Goal: Task Accomplishment & Management: Manage account settings

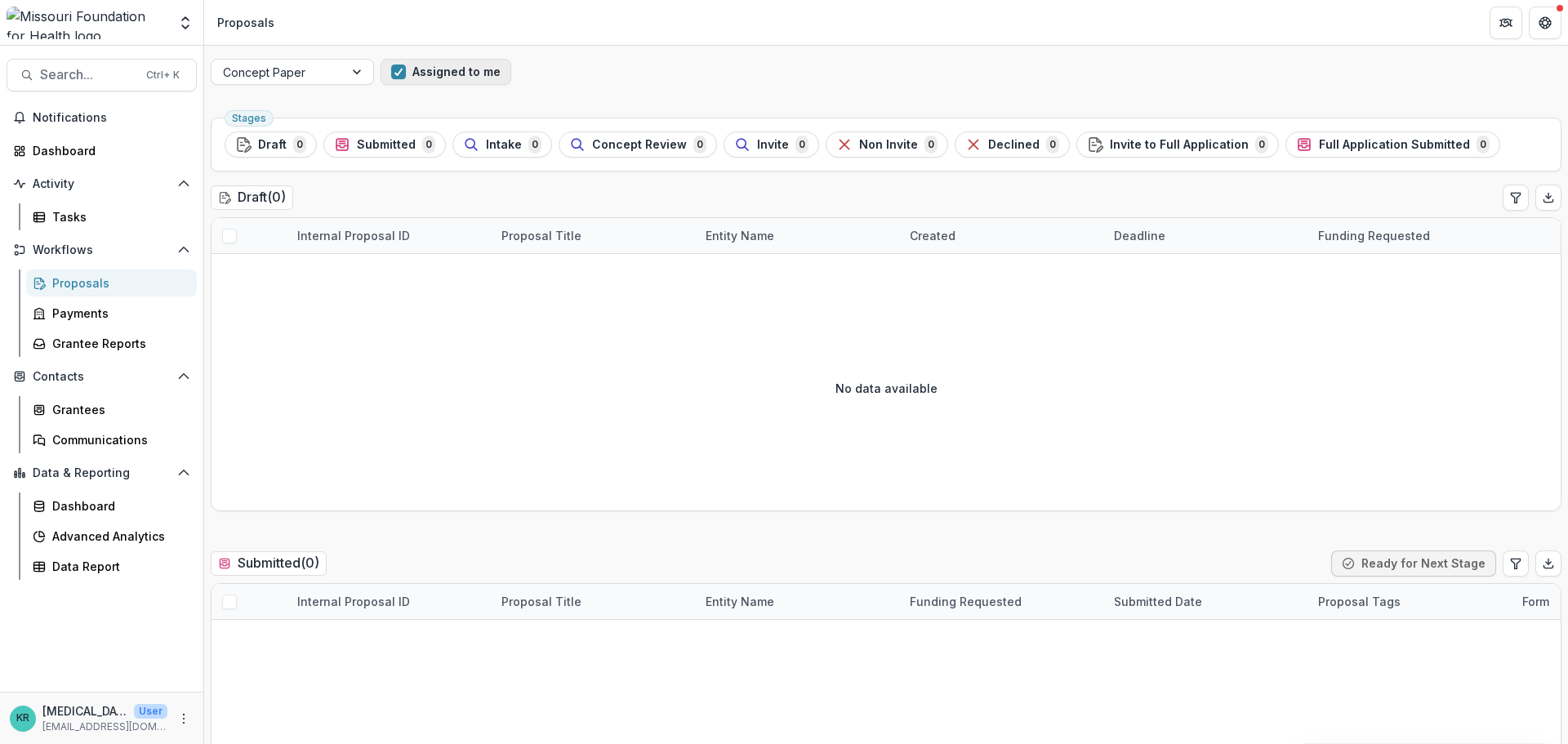
click at [439, 72] on button "Assigned to me" at bounding box center [446, 72] width 131 height 26
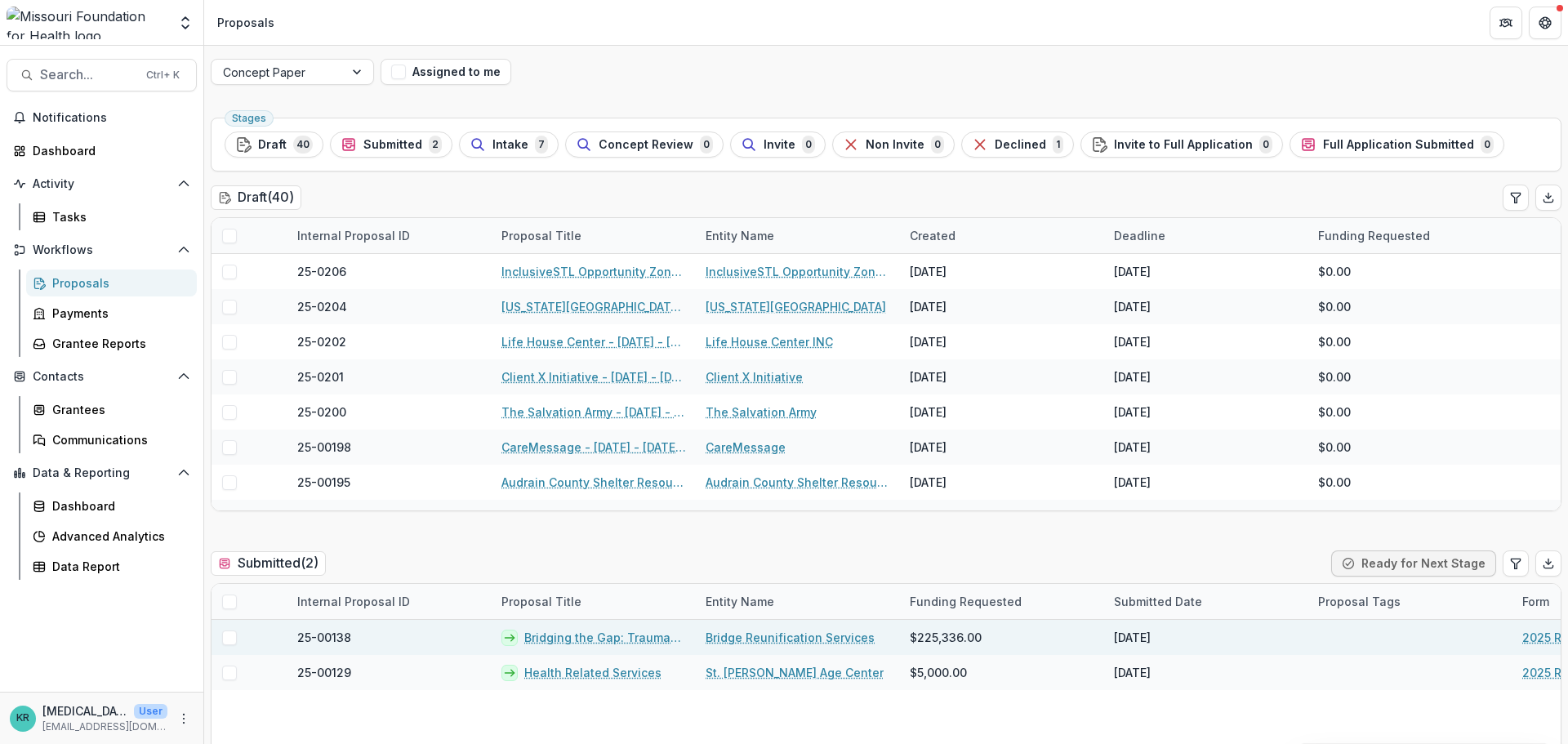
click at [622, 638] on link "Bridging the Gap: Trauma-informed Reunification Services for Families Affected …" at bounding box center [606, 637] width 162 height 17
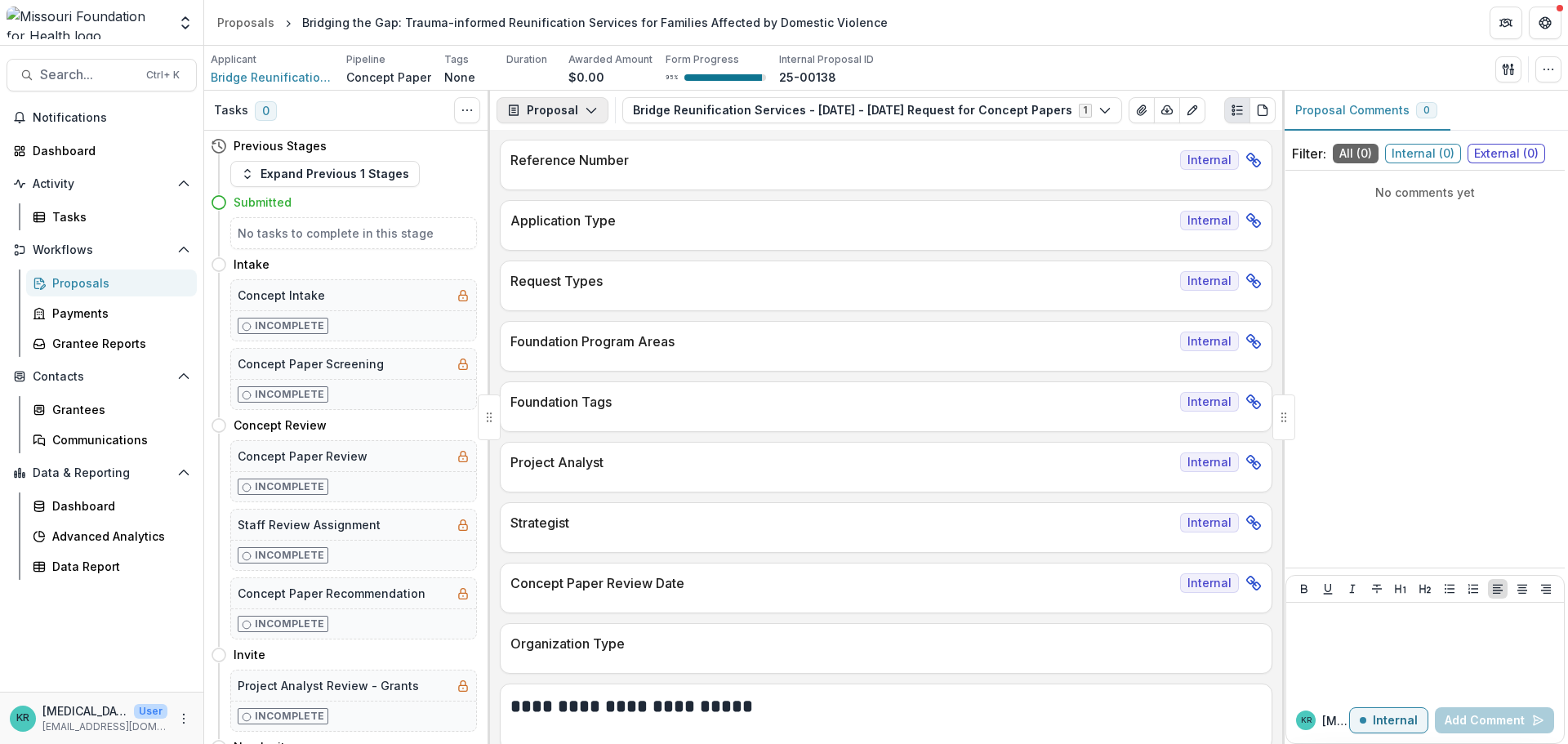
click at [585, 107] on icon "button" at bounding box center [592, 110] width 13 height 13
click at [1180, 61] on div "Applicant Bridge Reunification Services Pipeline Concept Paper Tags None All ta…" at bounding box center [885, 69] width 1351 height 34
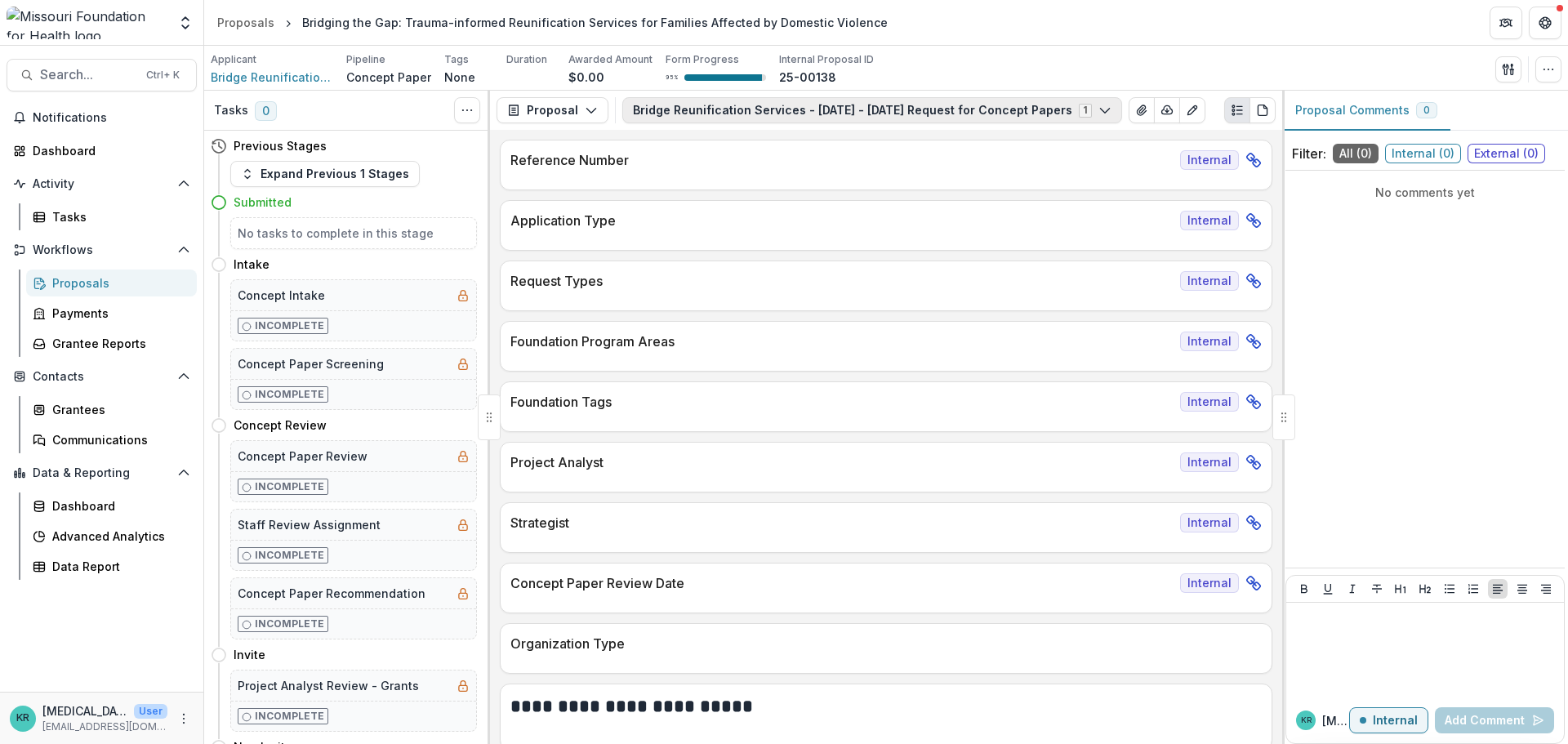
click at [1009, 107] on button "Bridge Reunification Services - [DATE] - [DATE] Request for Concept Papers 1" at bounding box center [872, 110] width 500 height 26
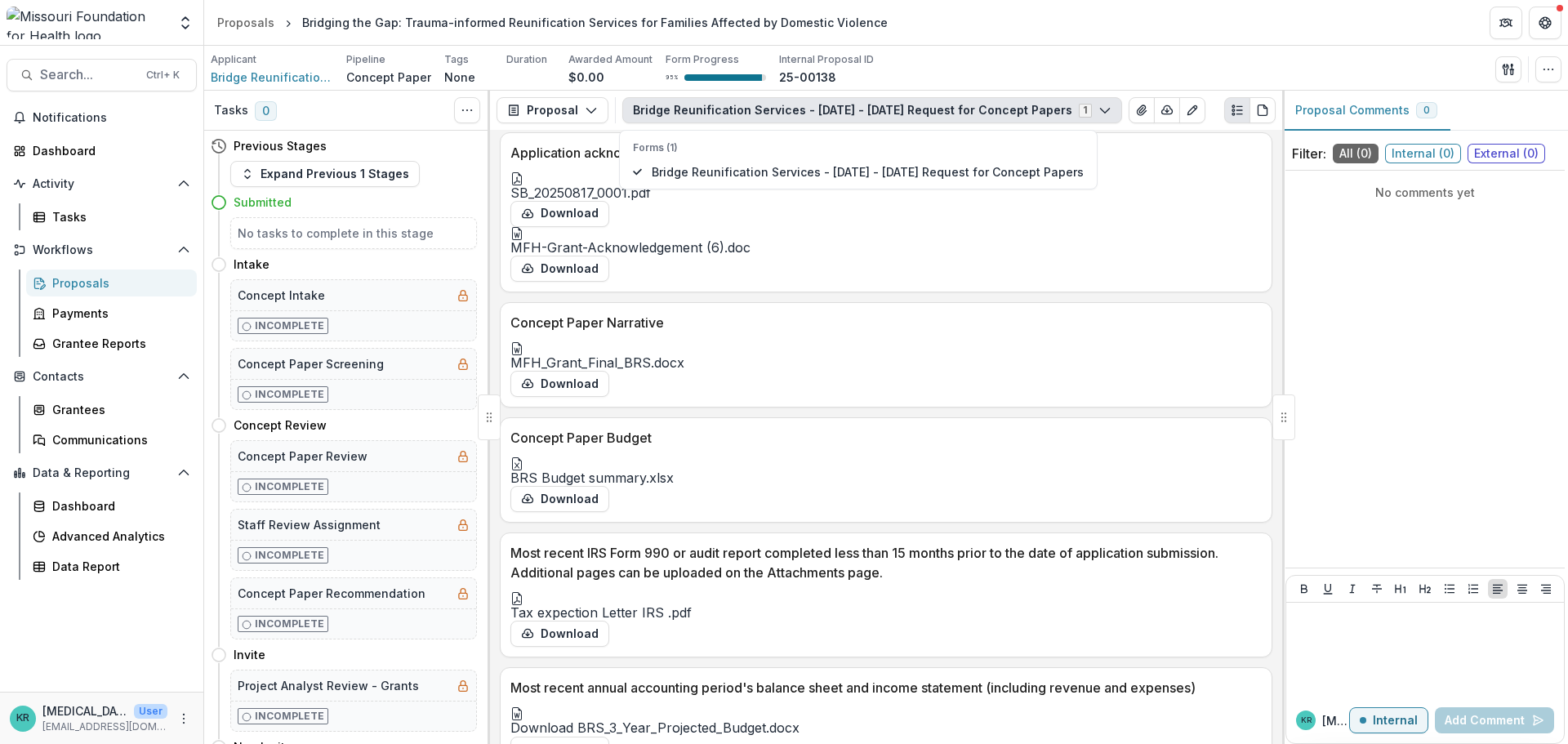
scroll to position [3921, 0]
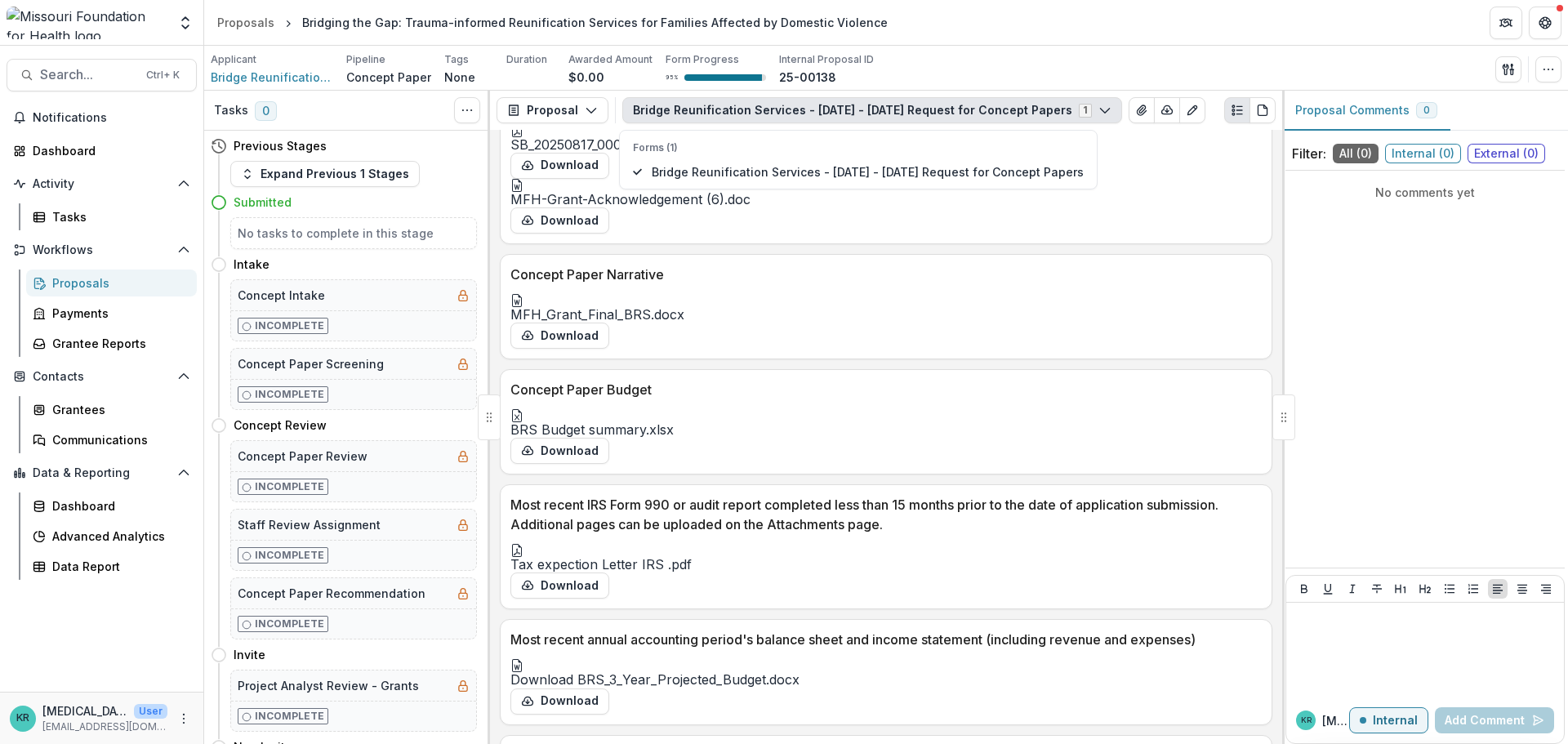
click at [581, 307] on div at bounding box center [886, 300] width 751 height 13
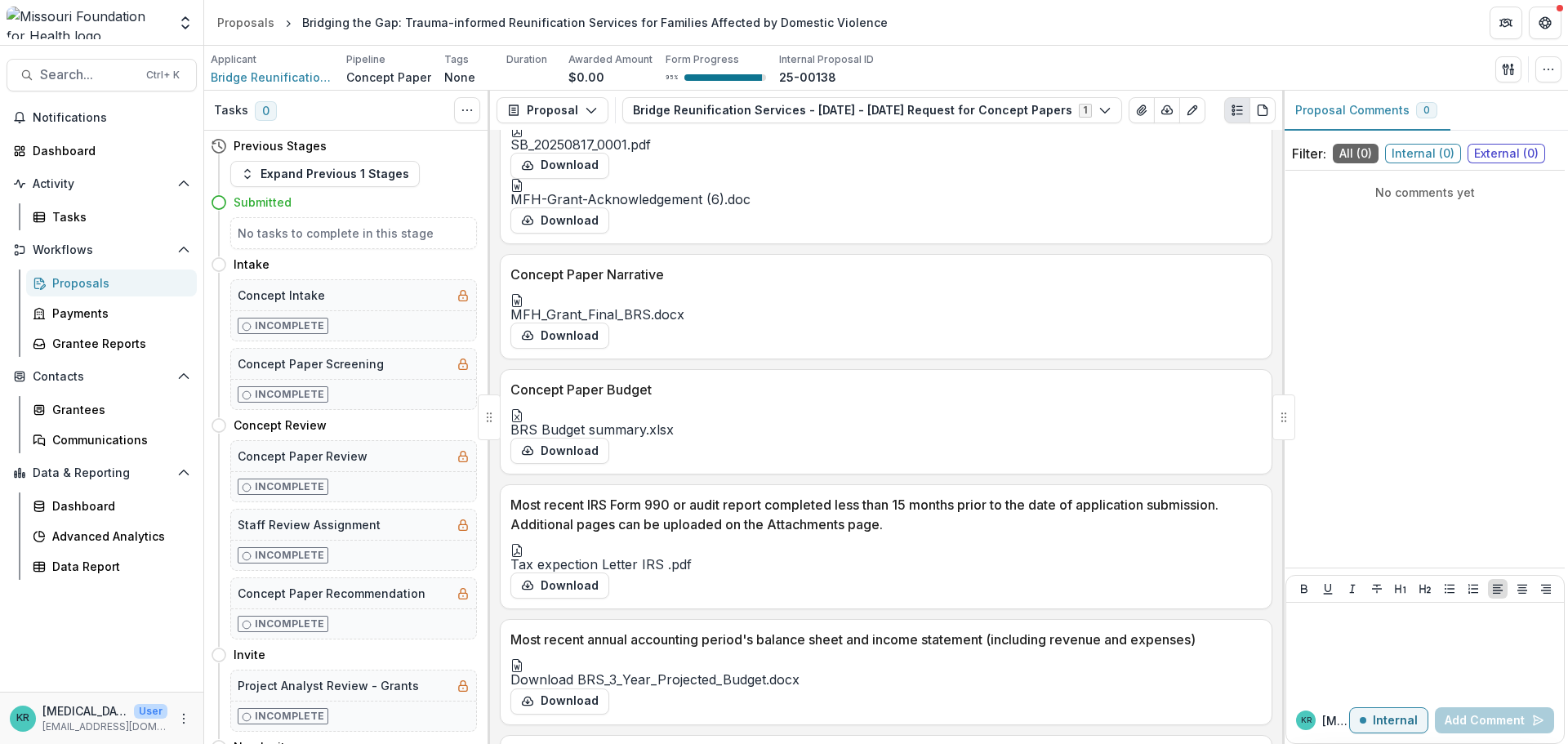
click at [13, 743] on button "Close" at bounding box center [7, 754] width 13 height 20
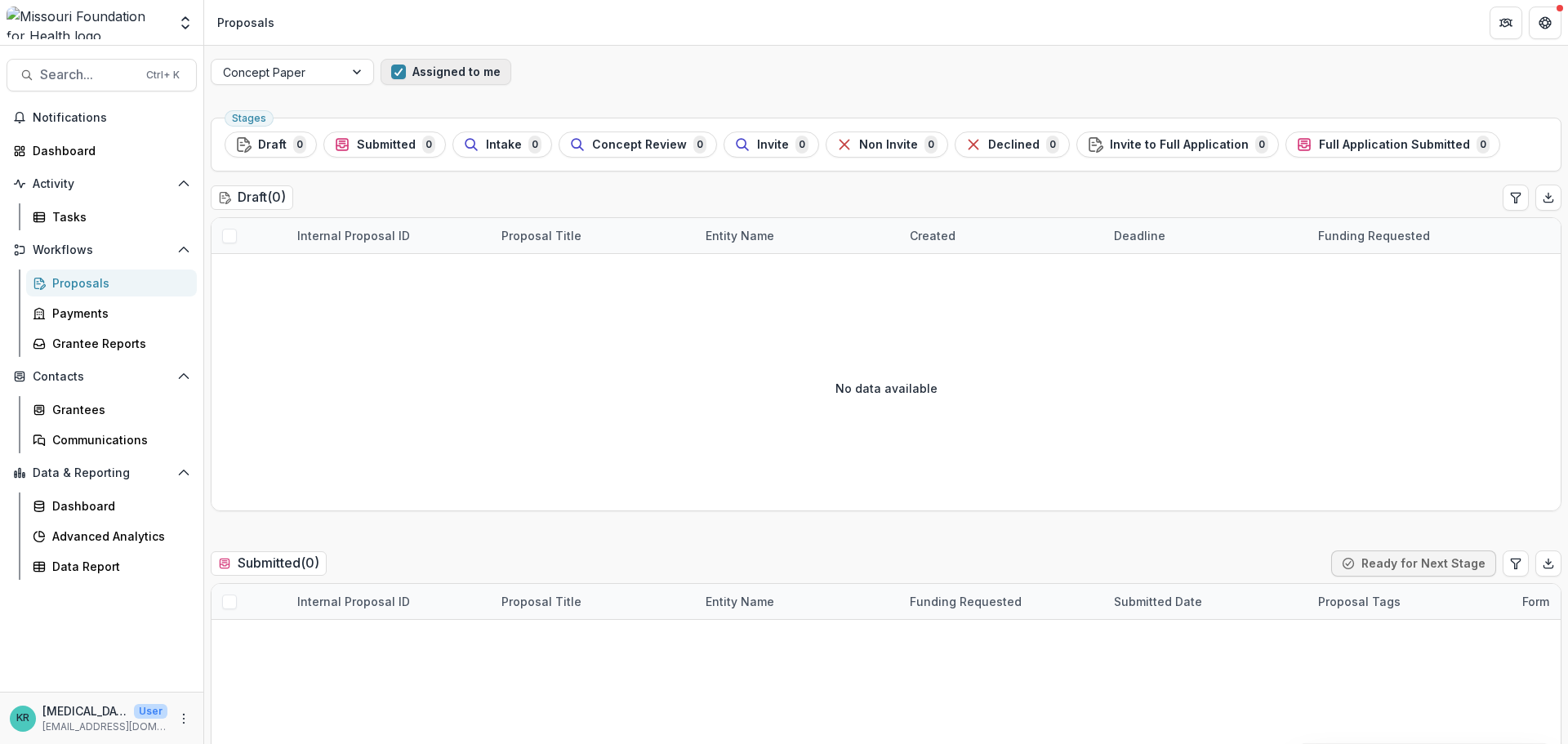
click at [446, 67] on button "Assigned to me" at bounding box center [446, 72] width 131 height 26
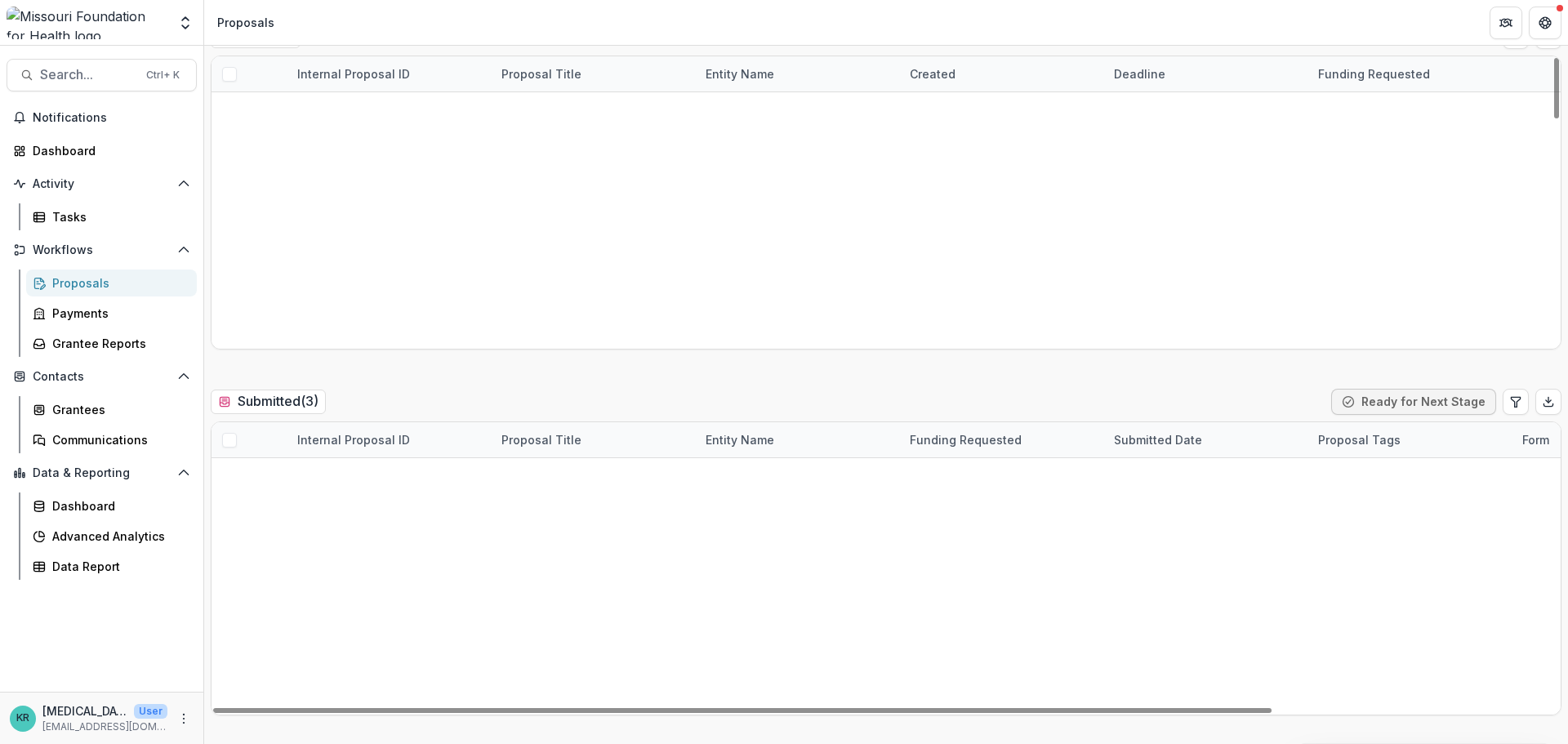
scroll to position [164, 0]
click at [578, 475] on link "Life House Center Housing Program - Health Equity Fund" at bounding box center [606, 474] width 162 height 17
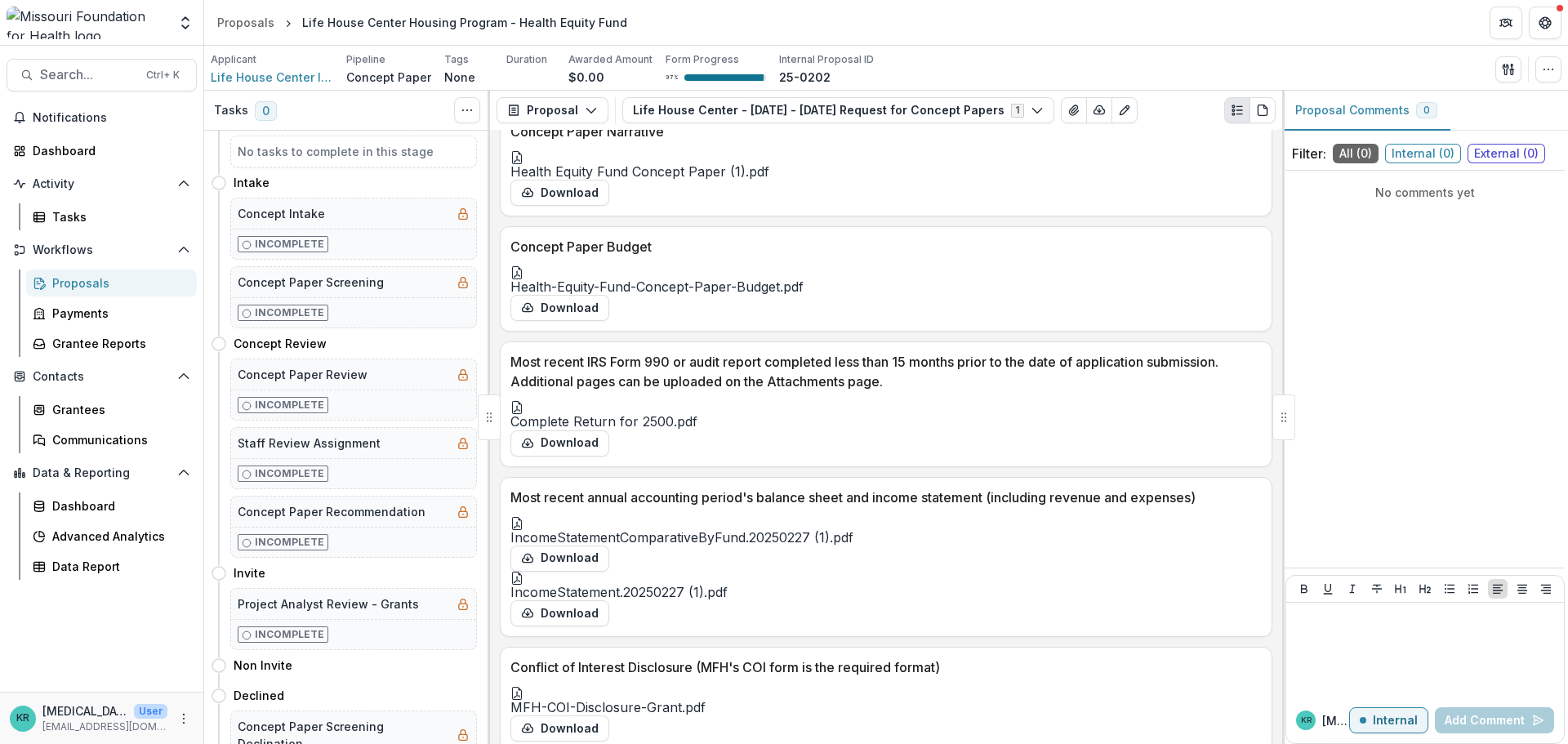
scroll to position [4248, 0]
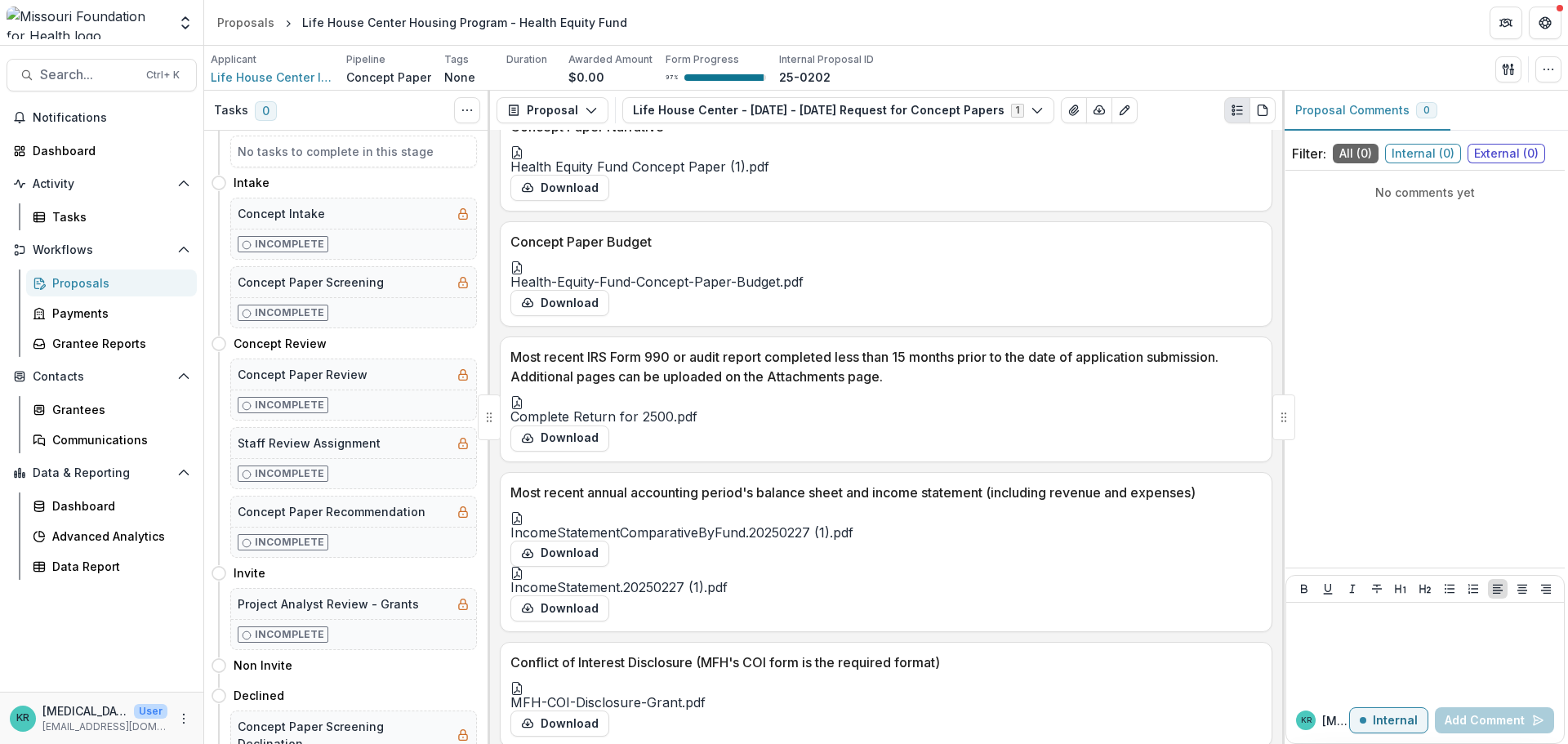
click at [592, 160] on div at bounding box center [886, 153] width 751 height 13
click at [13, 743] on button "Close" at bounding box center [7, 754] width 13 height 20
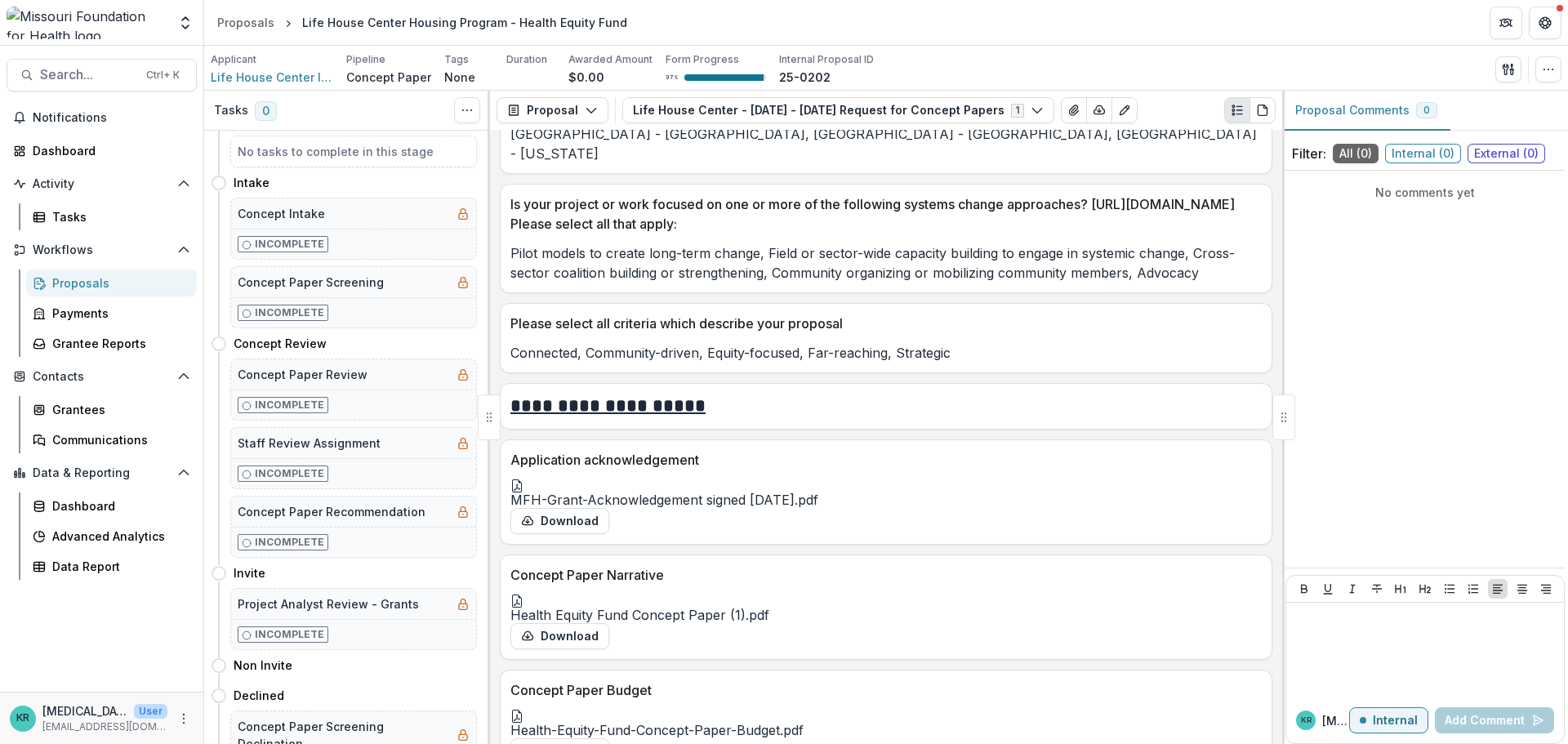
scroll to position [4126, 0]
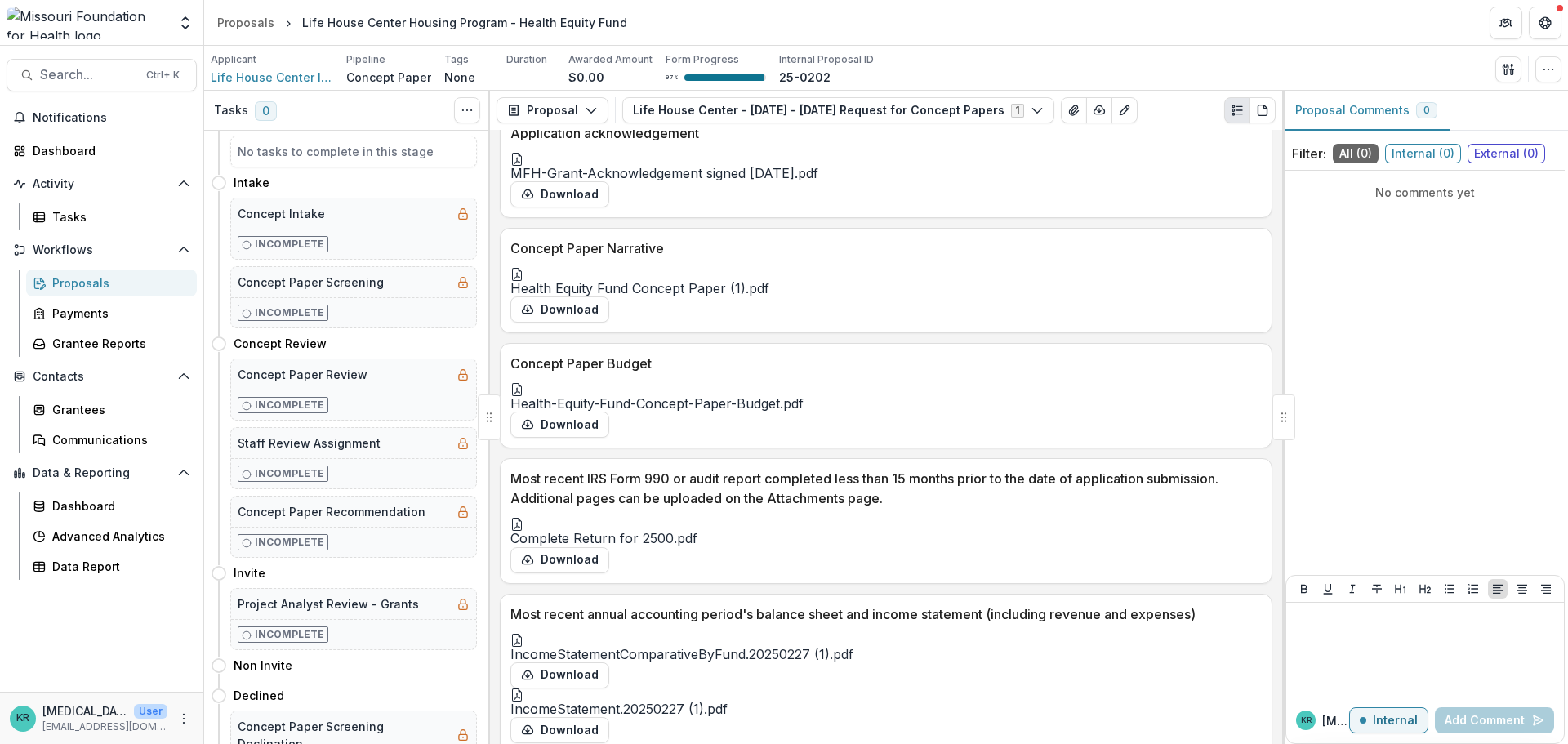
click at [550, 396] on div at bounding box center [886, 390] width 751 height 13
click at [13, 743] on button "Close" at bounding box center [7, 754] width 13 height 20
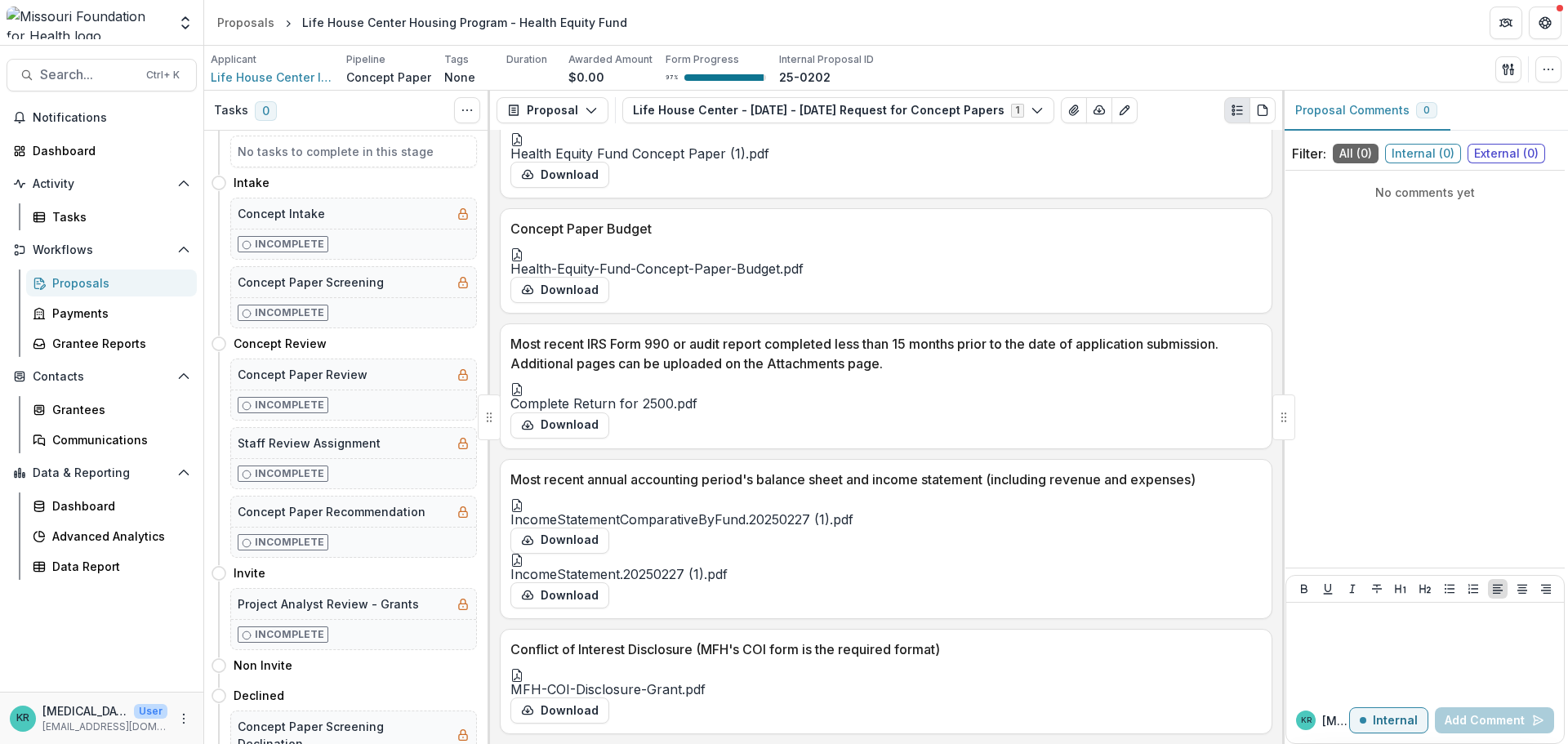
scroll to position [4371, 0]
click at [124, 284] on div "Proposals" at bounding box center [118, 282] width 132 height 17
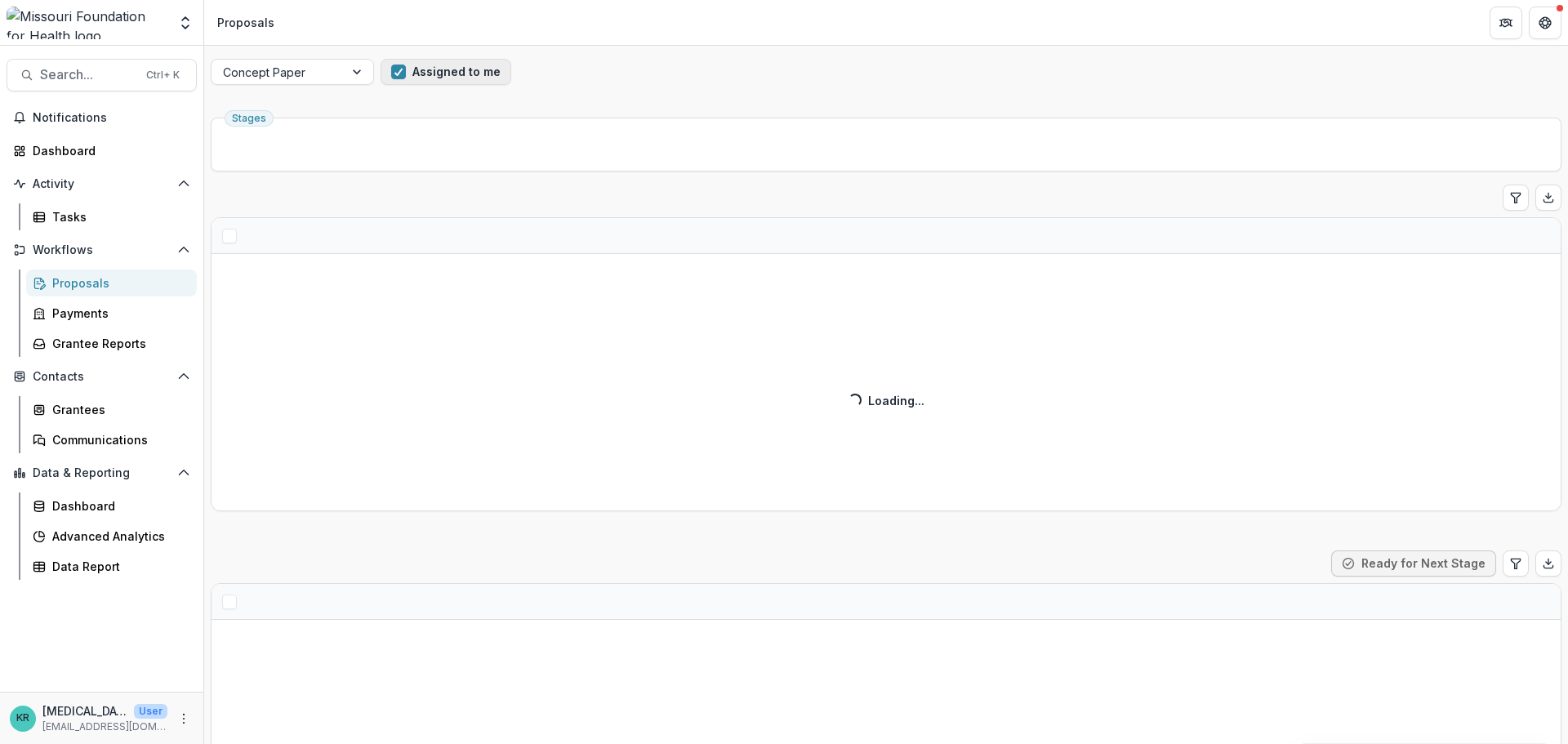
click at [459, 75] on button "Assigned to me" at bounding box center [446, 72] width 131 height 26
click at [416, 75] on button "Assigned to me" at bounding box center [446, 72] width 131 height 26
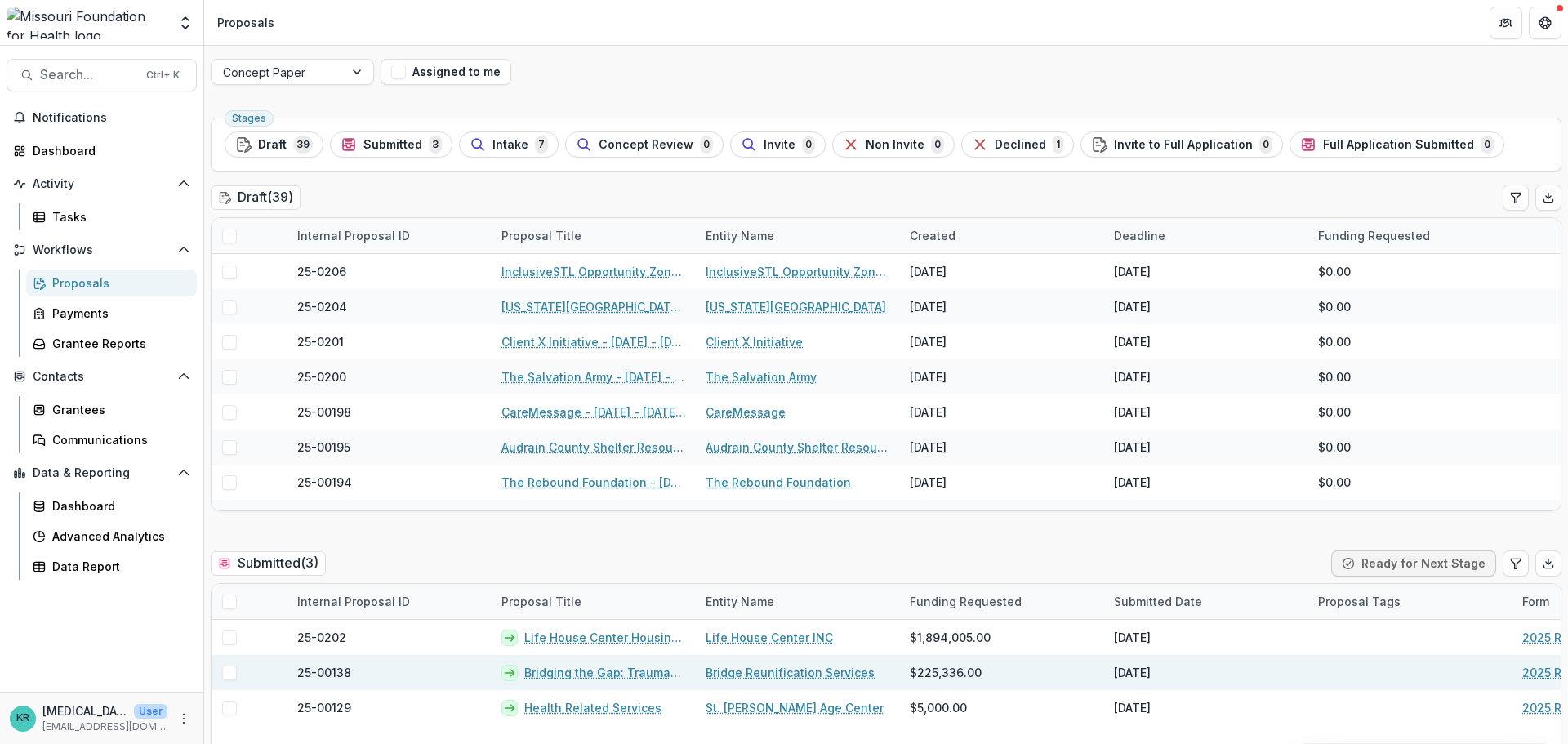
click at [607, 674] on link "Bridging the Gap: Trauma-informed Reunification Services for Families Affected …" at bounding box center [606, 672] width 162 height 17
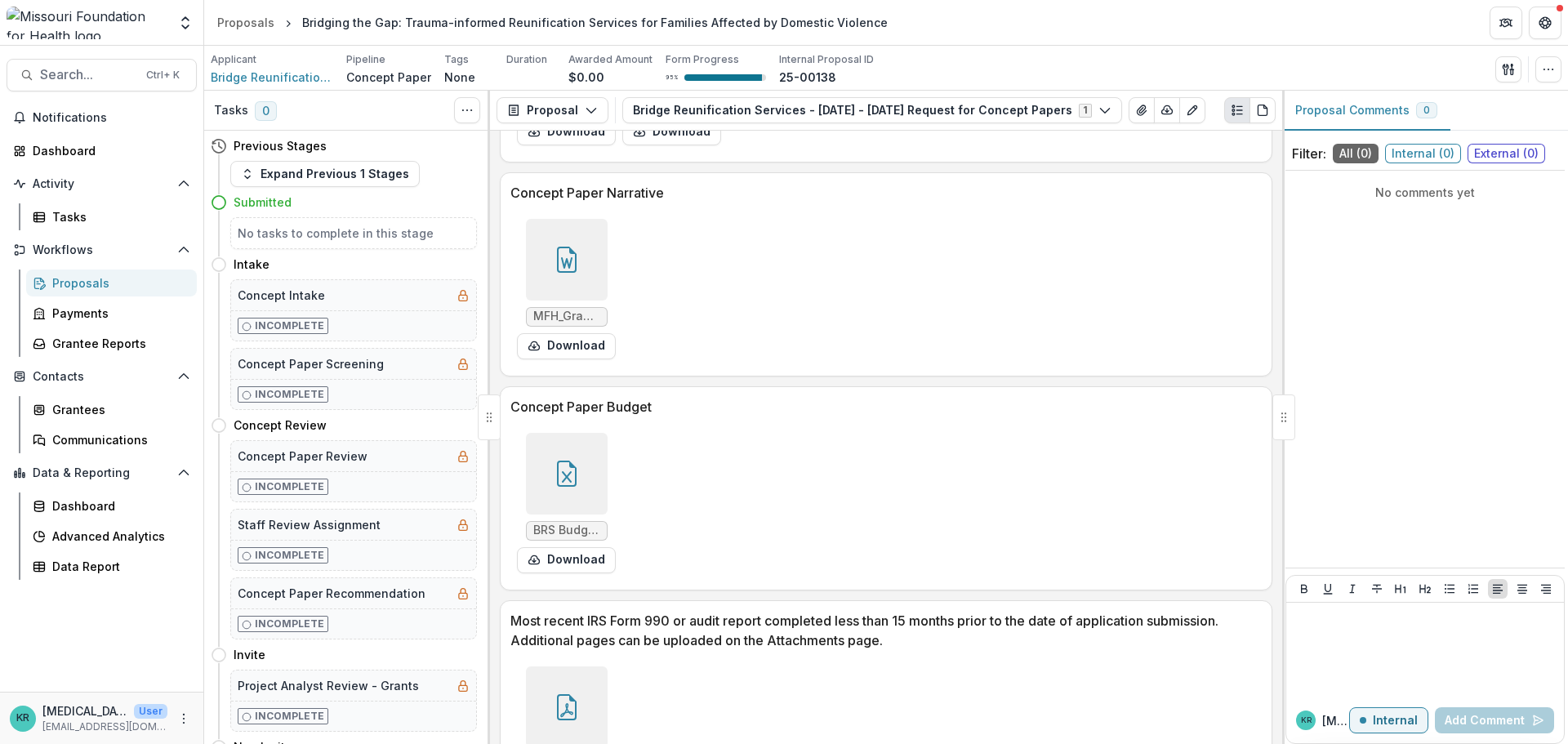
scroll to position [3839, 0]
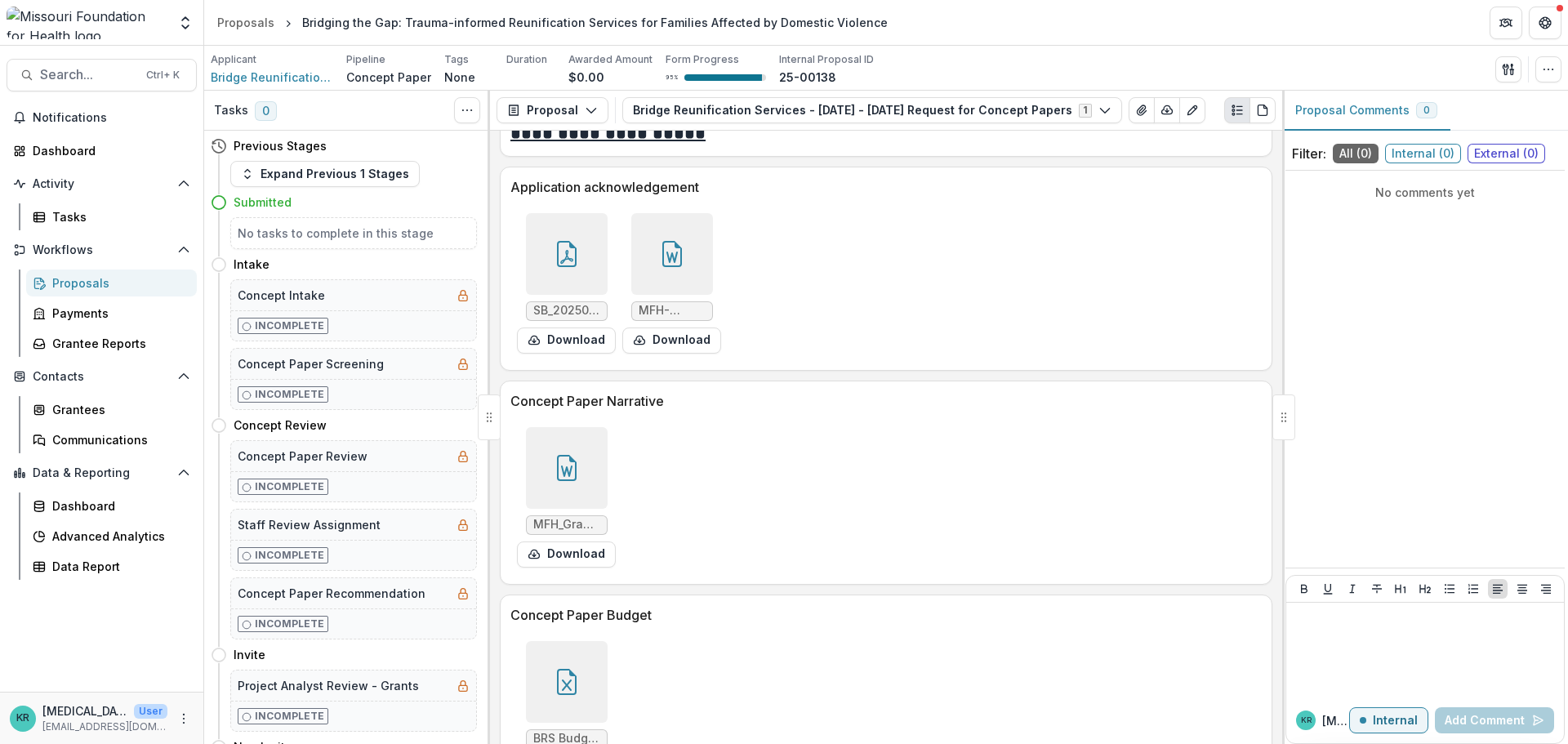
click at [592, 458] on div at bounding box center [567, 468] width 82 height 82
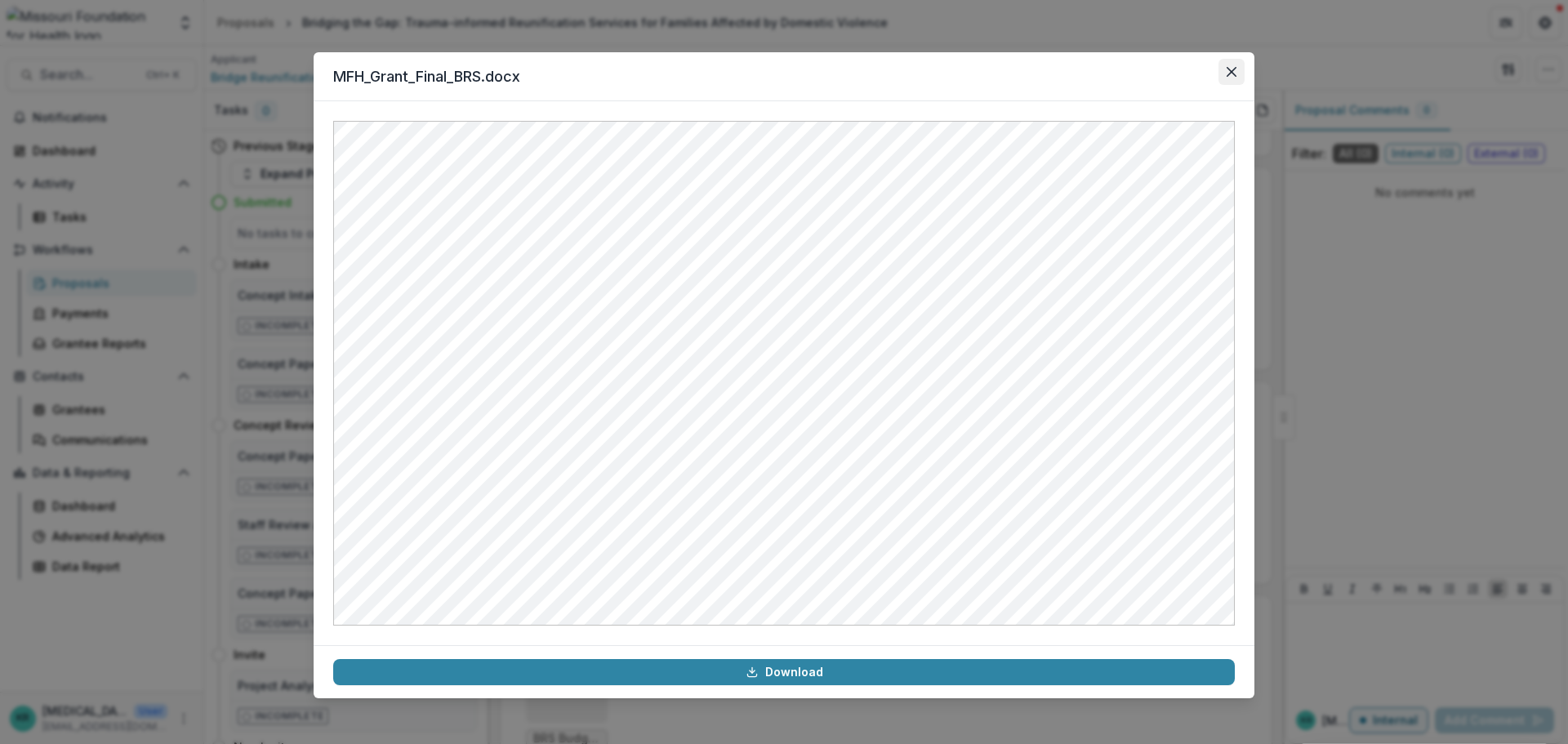
click at [1237, 78] on button "Close" at bounding box center [1232, 72] width 26 height 26
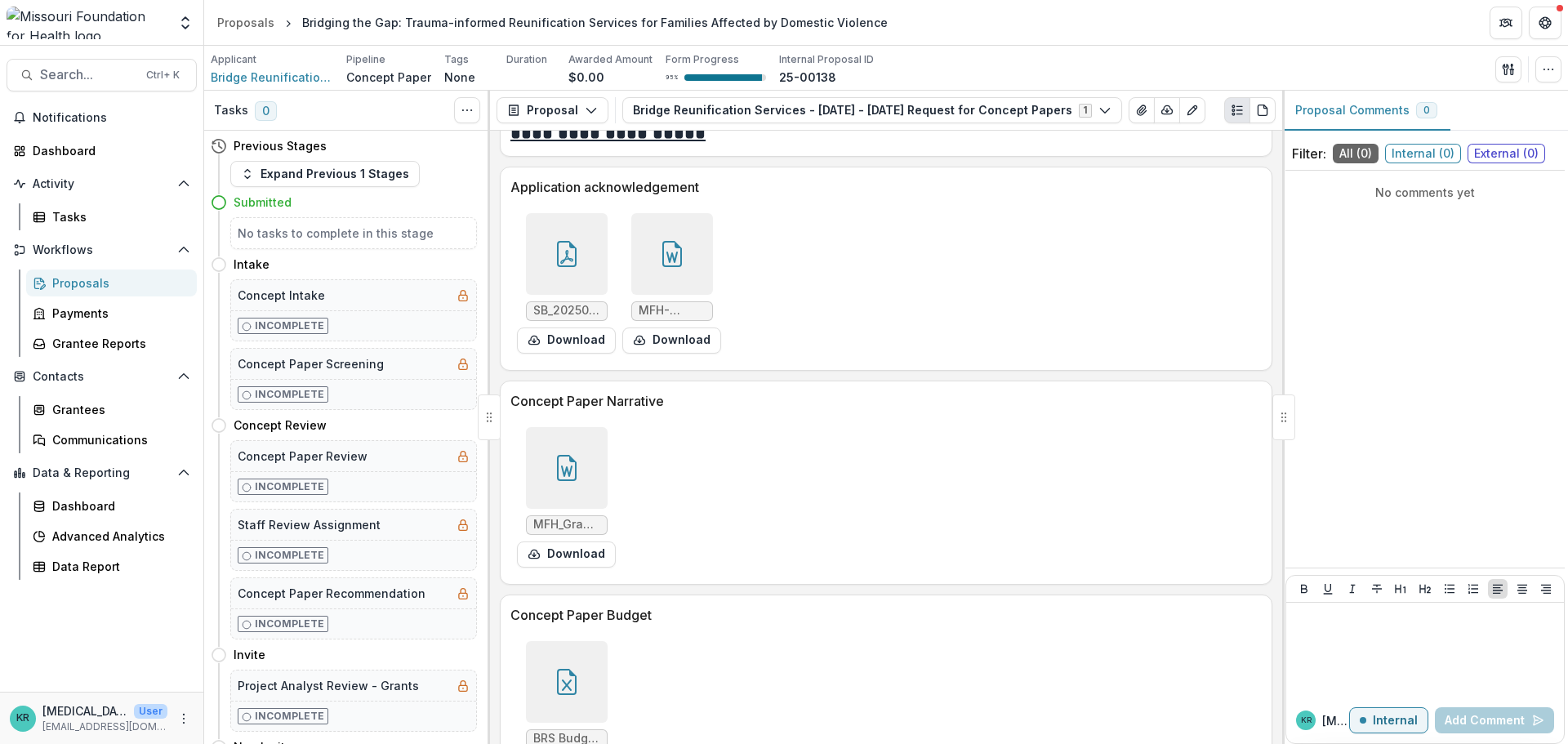
click at [551, 663] on div at bounding box center [567, 682] width 82 height 82
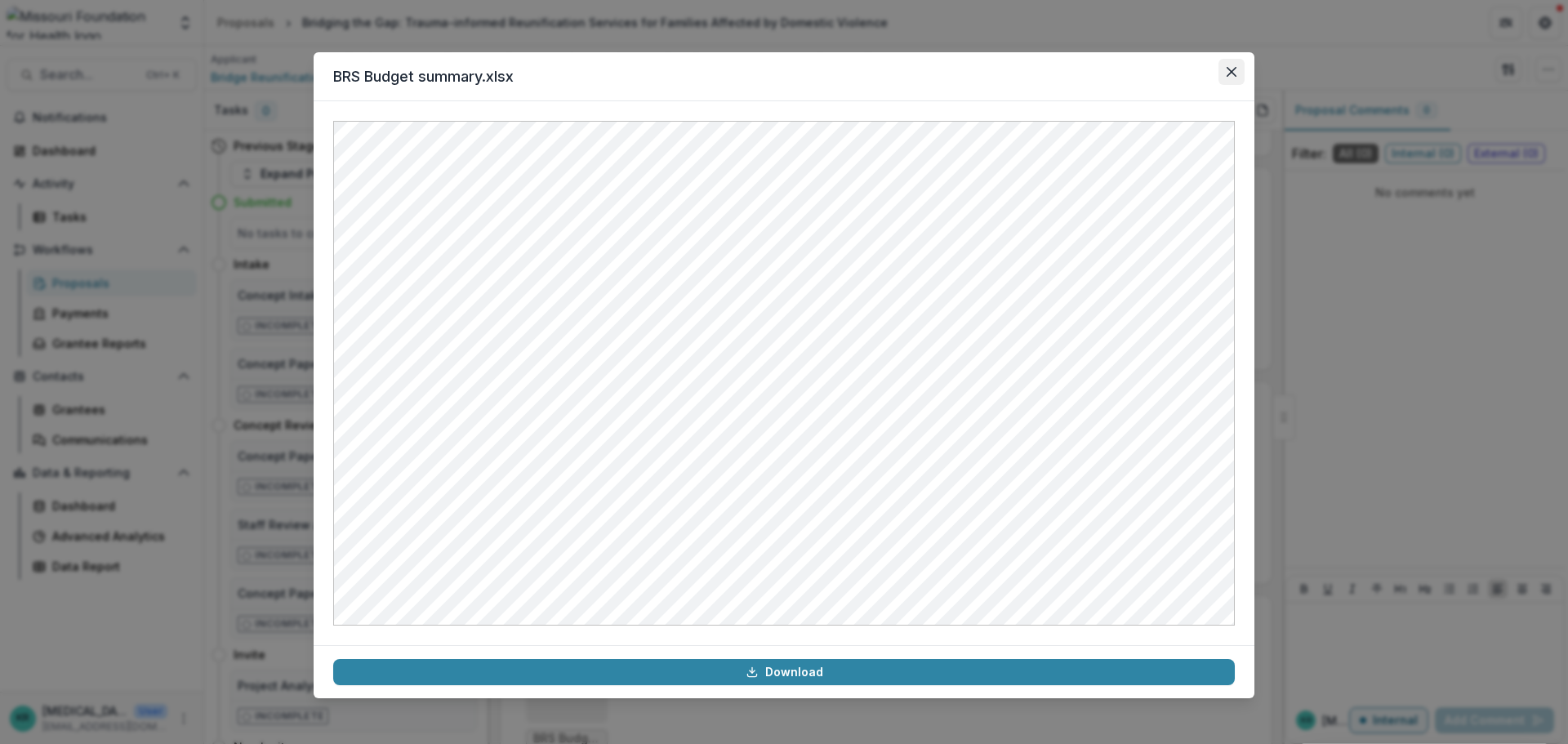
click at [1236, 72] on icon "Close" at bounding box center [1232, 72] width 10 height 10
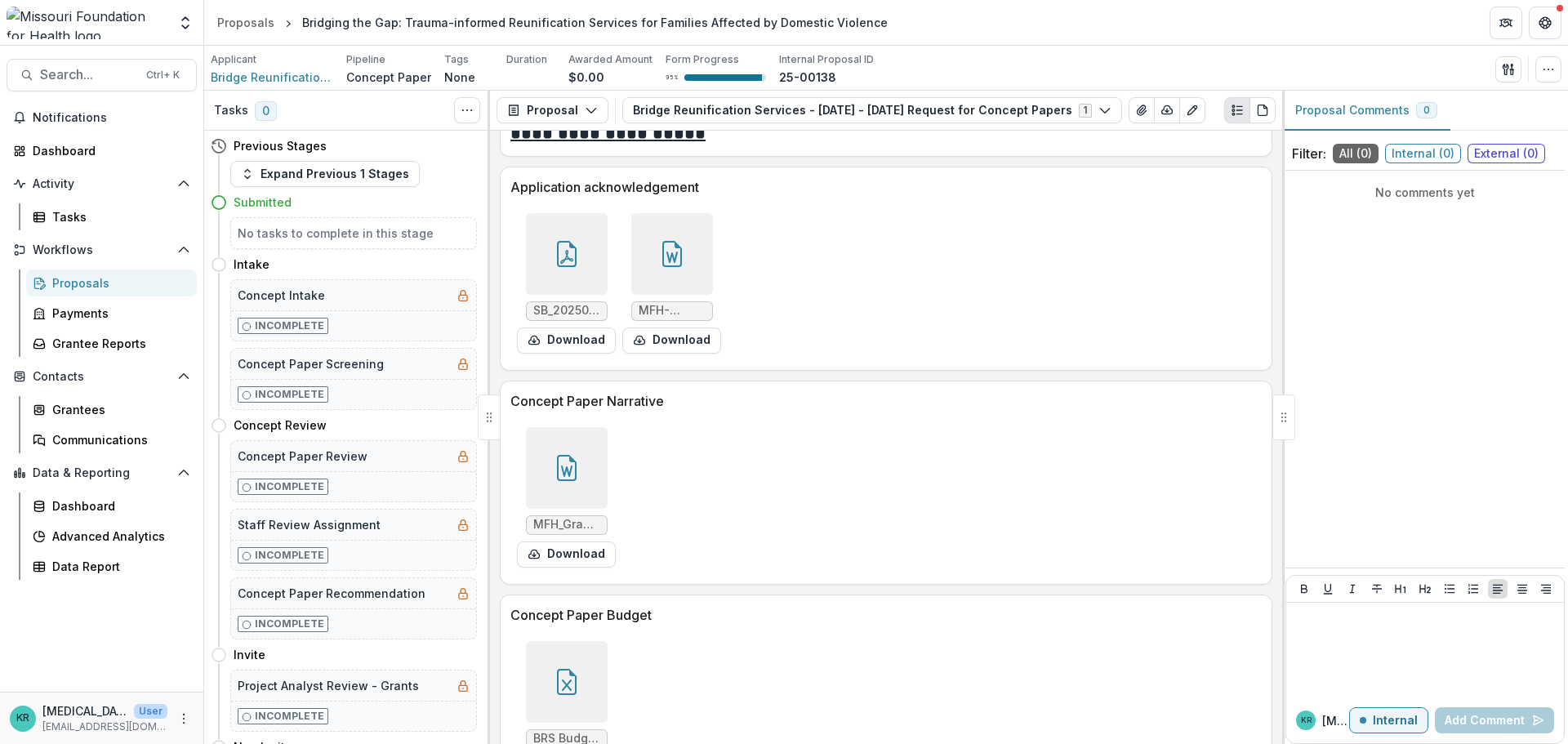
click at [130, 281] on div "Proposals" at bounding box center [118, 282] width 132 height 17
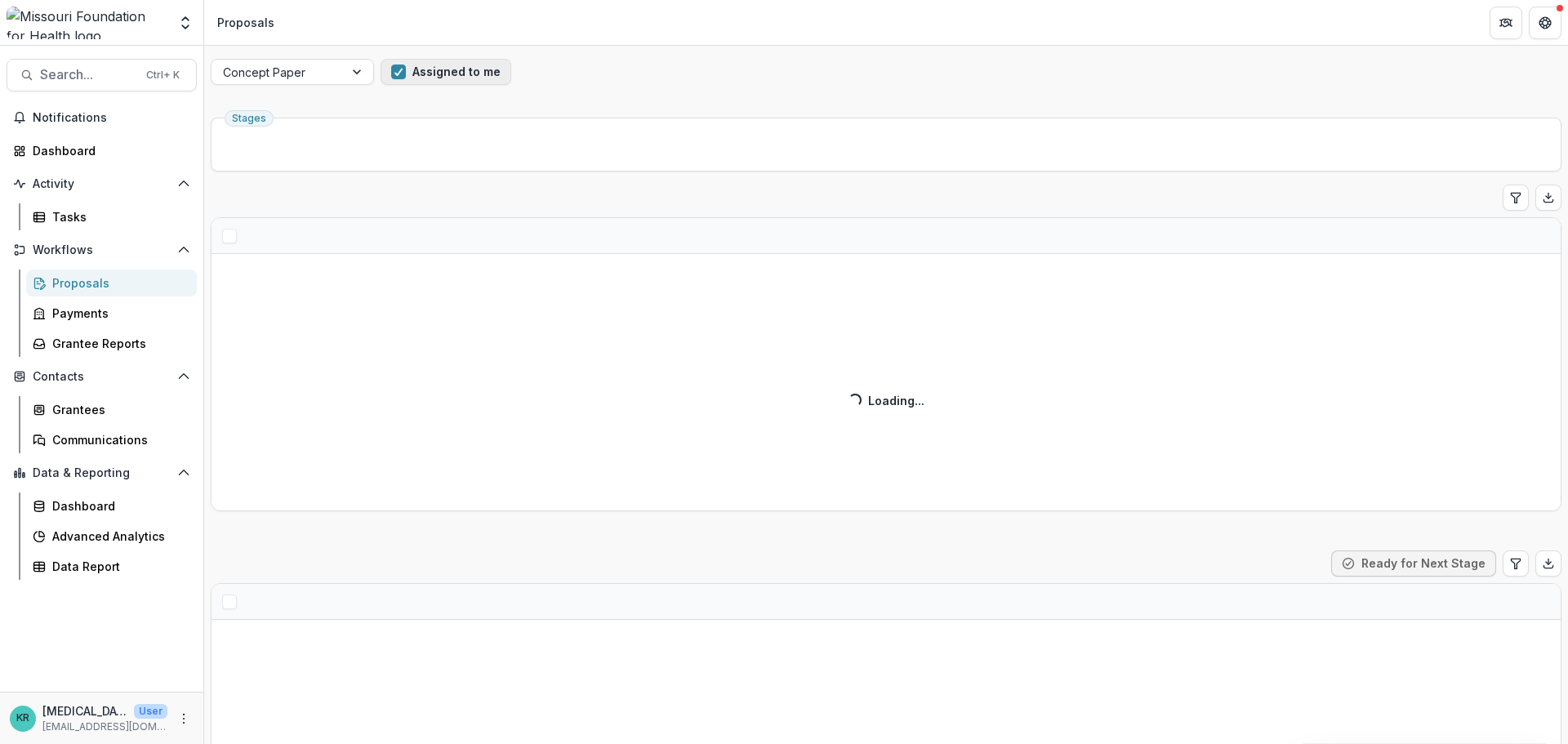
click at [439, 76] on button "Assigned to me" at bounding box center [446, 72] width 131 height 26
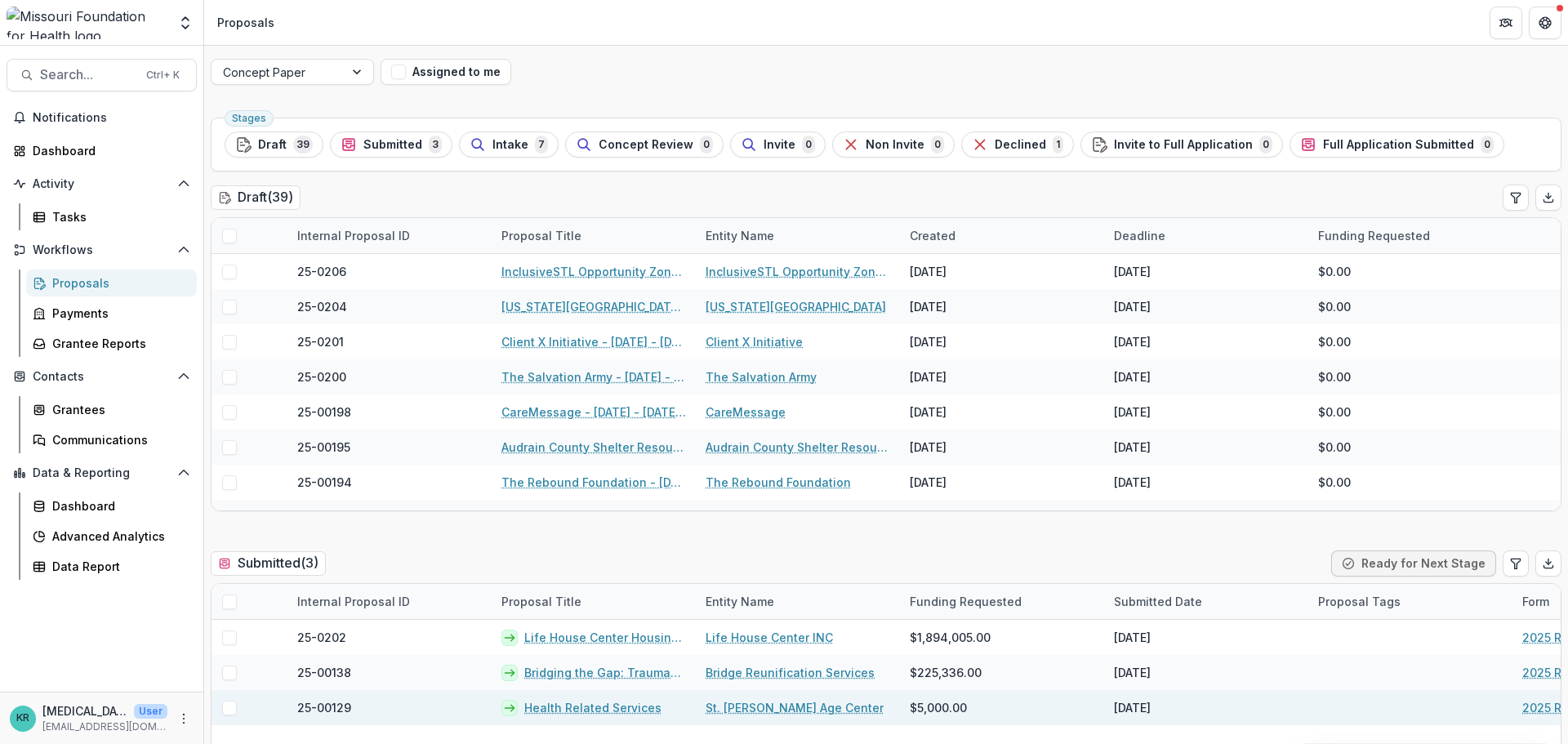
click at [612, 713] on link "Health Related Services" at bounding box center [593, 707] width 137 height 17
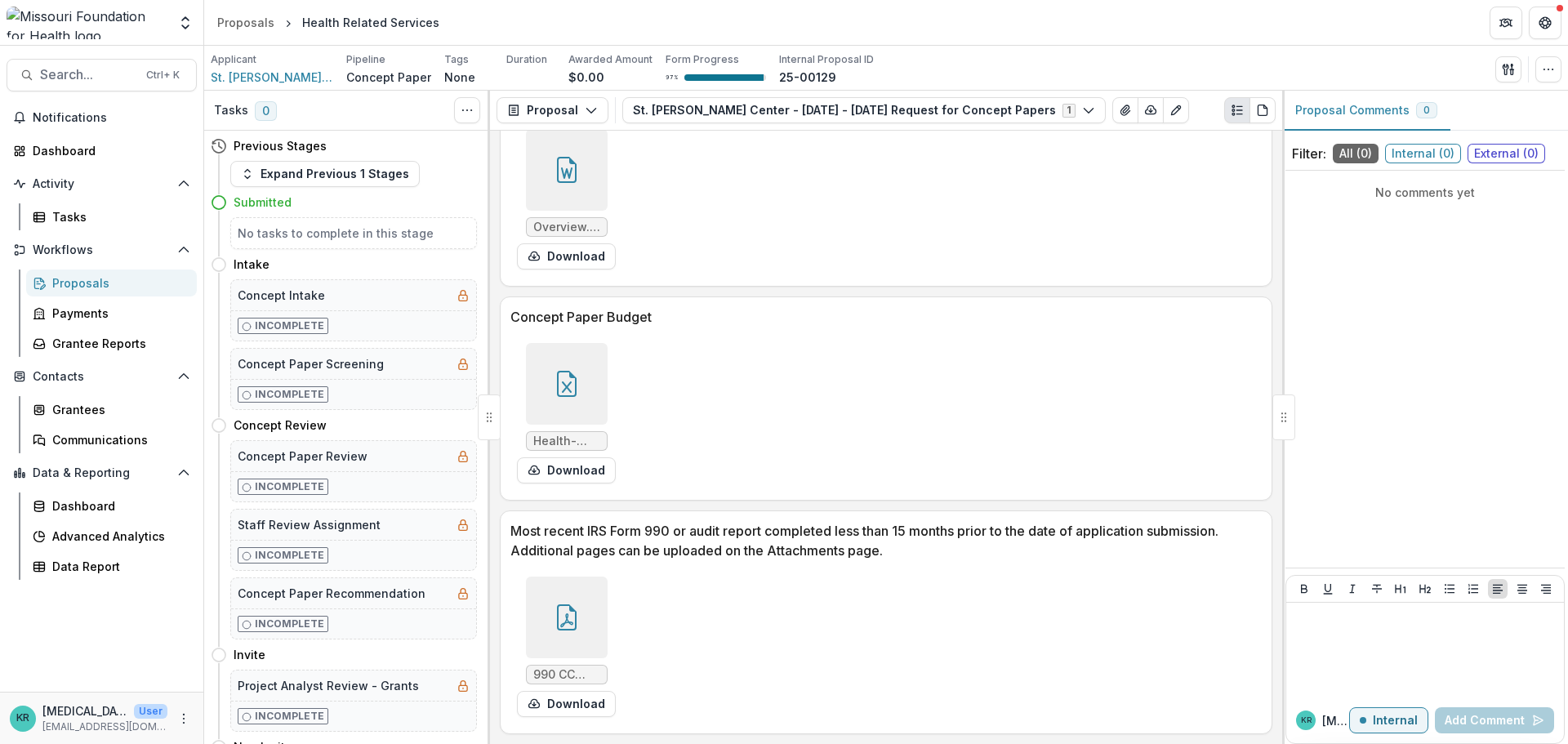
scroll to position [4574, 0]
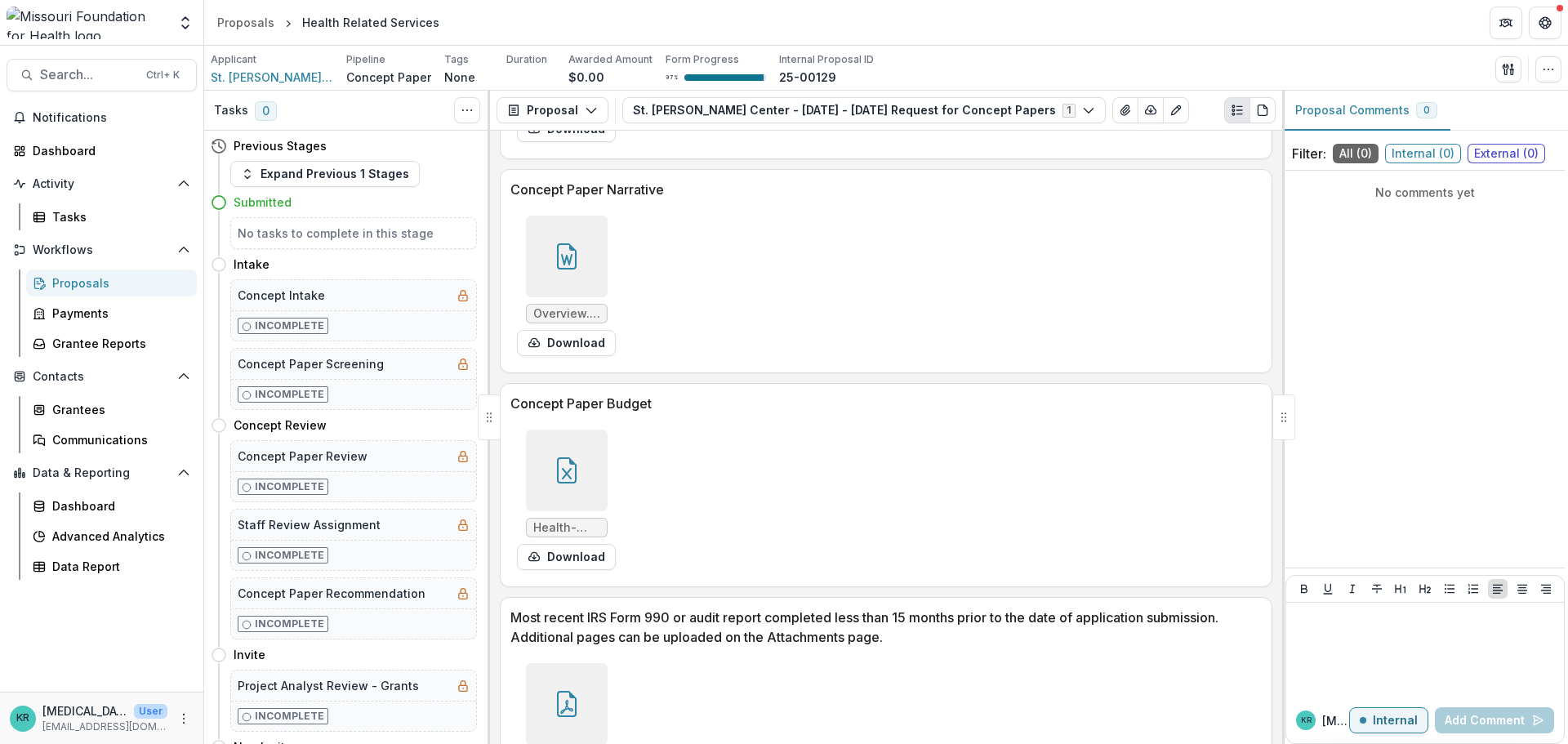
click at [563, 228] on div at bounding box center [567, 256] width 82 height 82
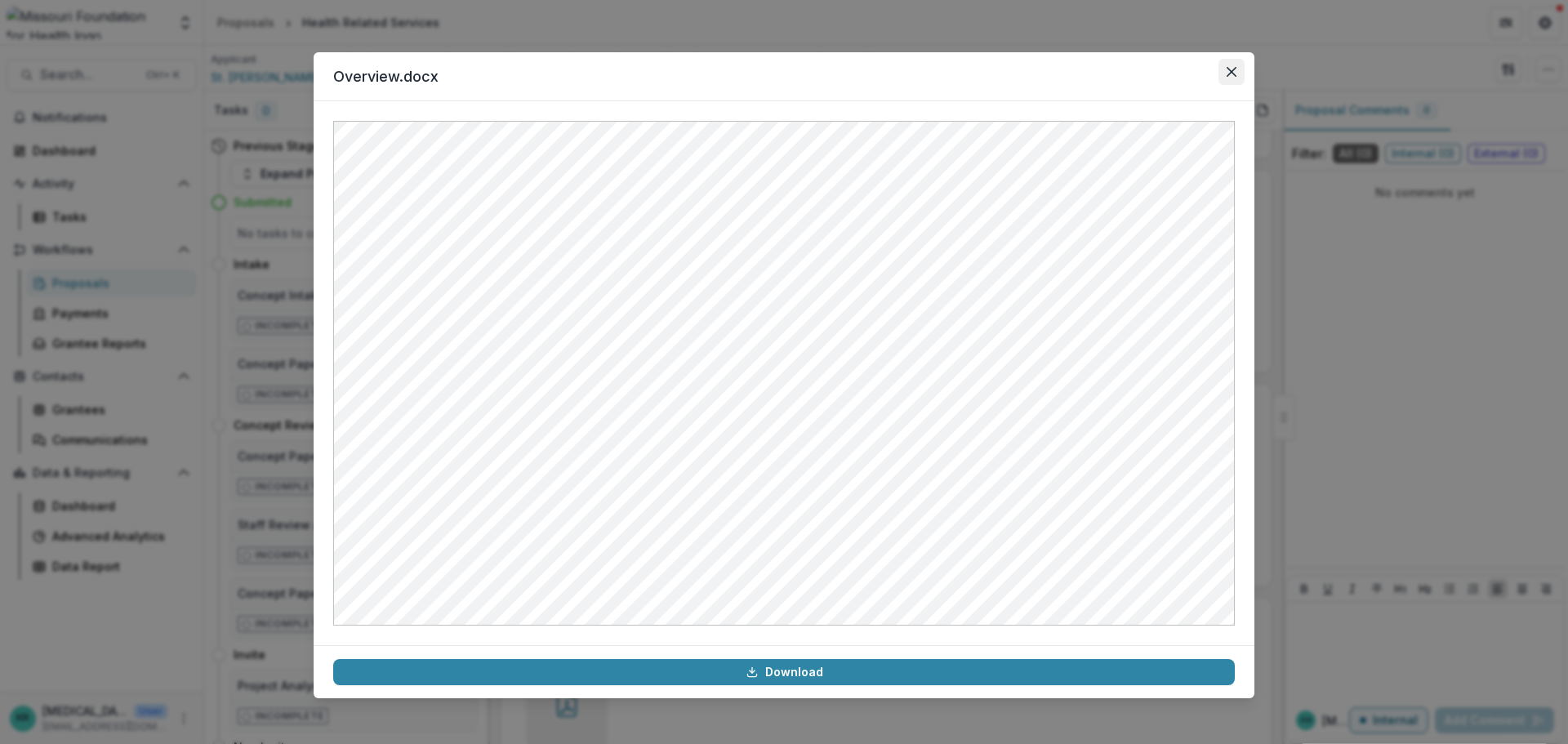
click at [1225, 69] on button "Close" at bounding box center [1232, 72] width 26 height 26
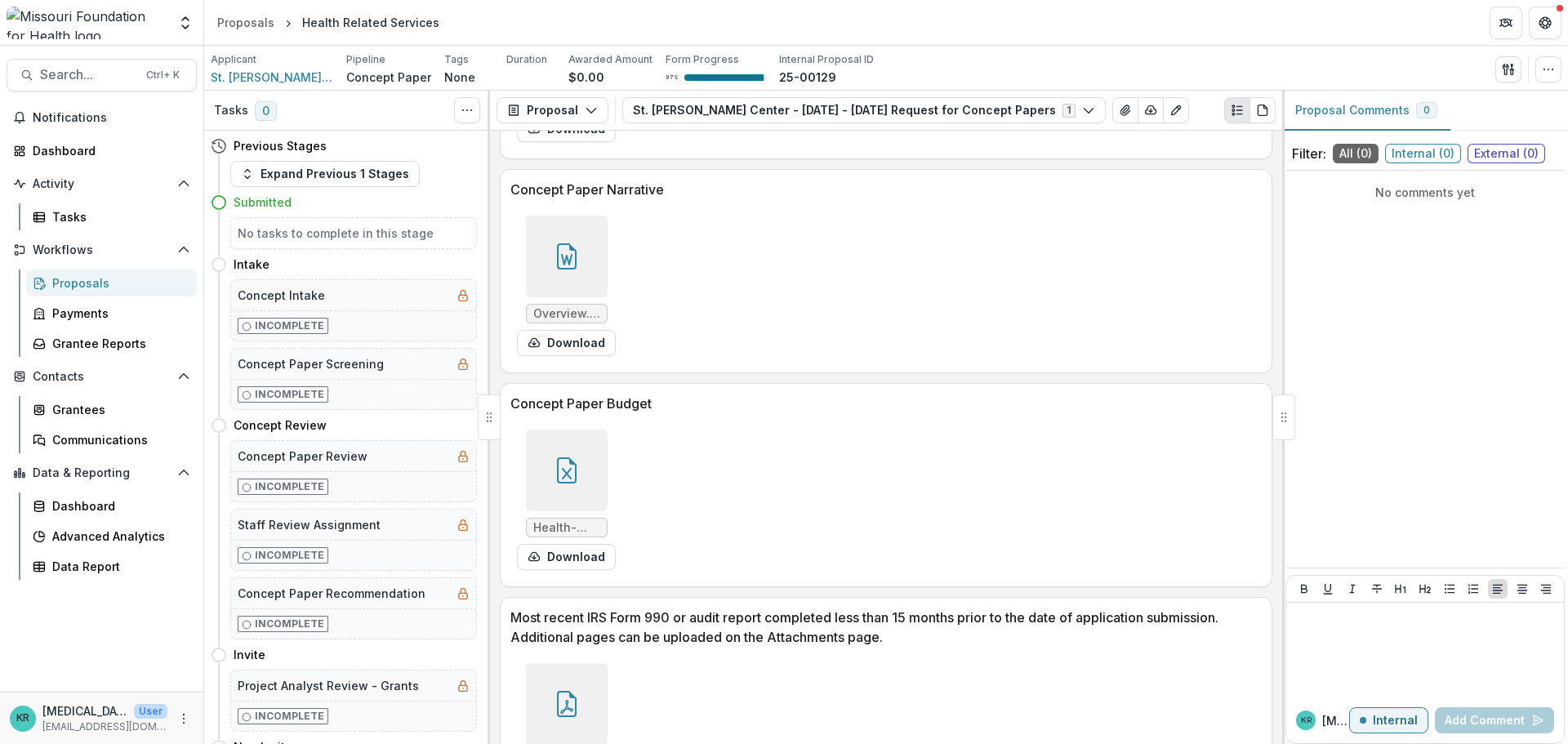
drag, startPoint x: 685, startPoint y: 559, endPoint x: 657, endPoint y: 461, distance: 101.9
click at [657, 461] on div "Health-Equity-Fund-Concept-Paper-Budget.xlsx Download" at bounding box center [755, 500] width 490 height 154
click at [588, 469] on div at bounding box center [567, 471] width 82 height 82
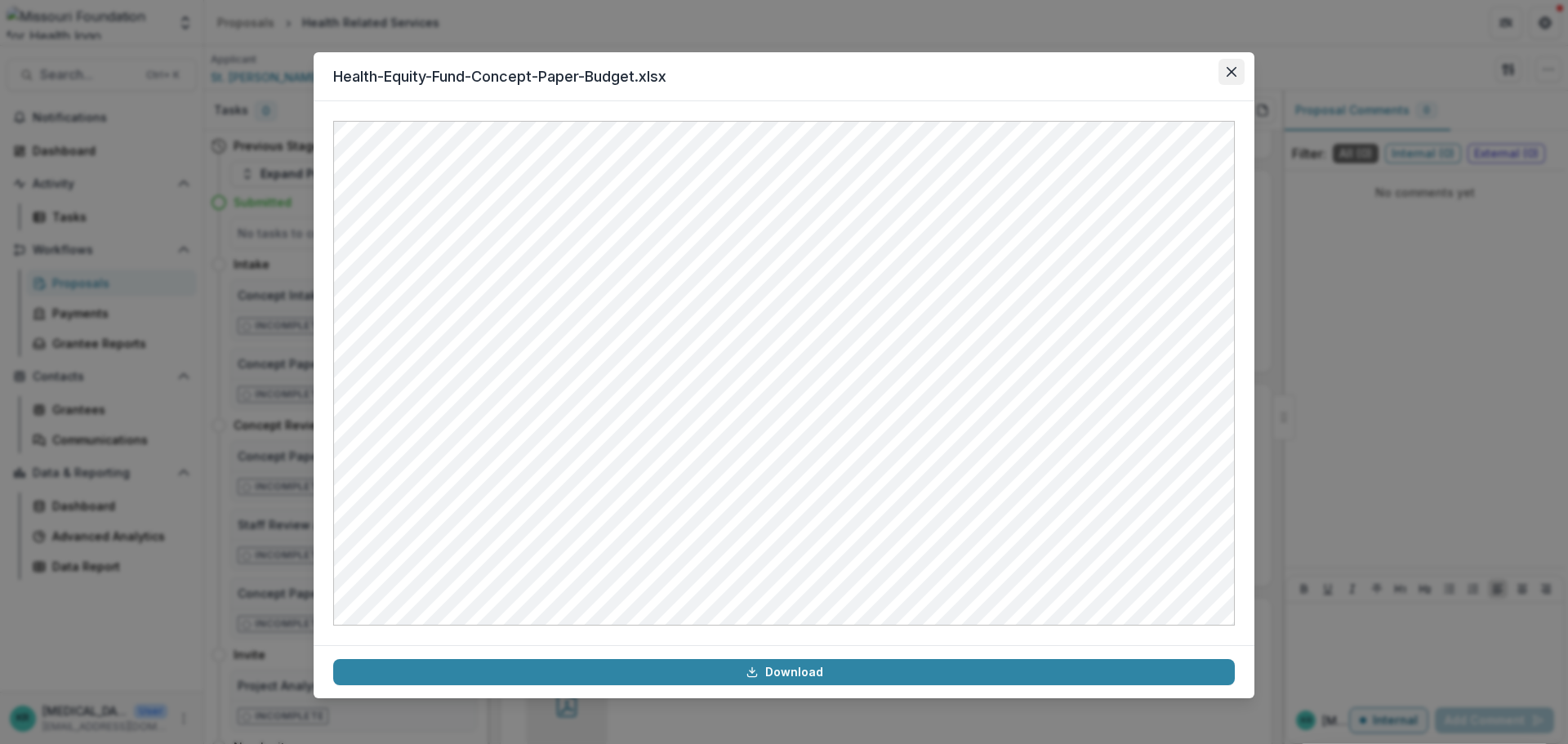
click at [1240, 64] on button "Close" at bounding box center [1232, 72] width 26 height 26
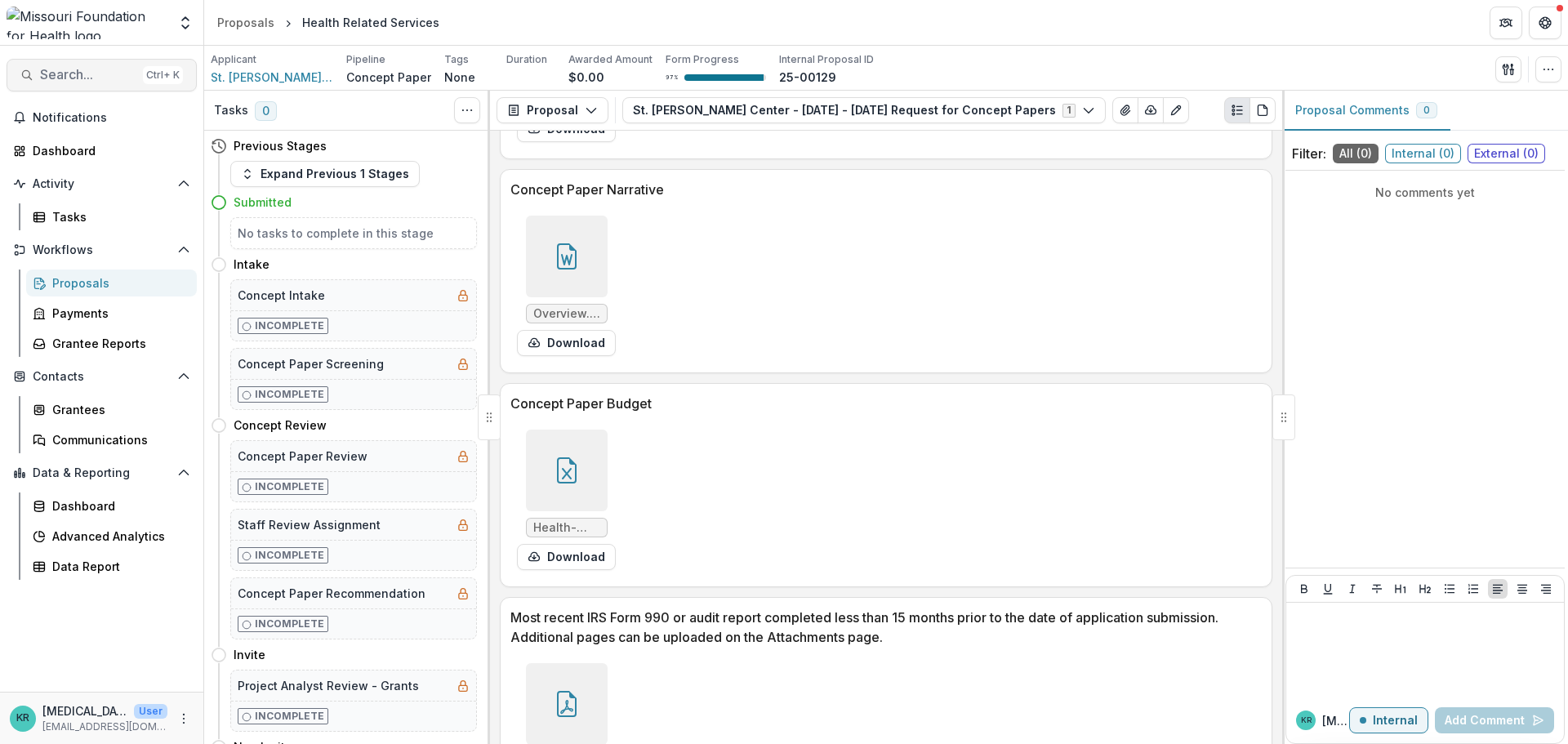
click at [83, 85] on button "Search... Ctrl + K" at bounding box center [101, 75] width 191 height 33
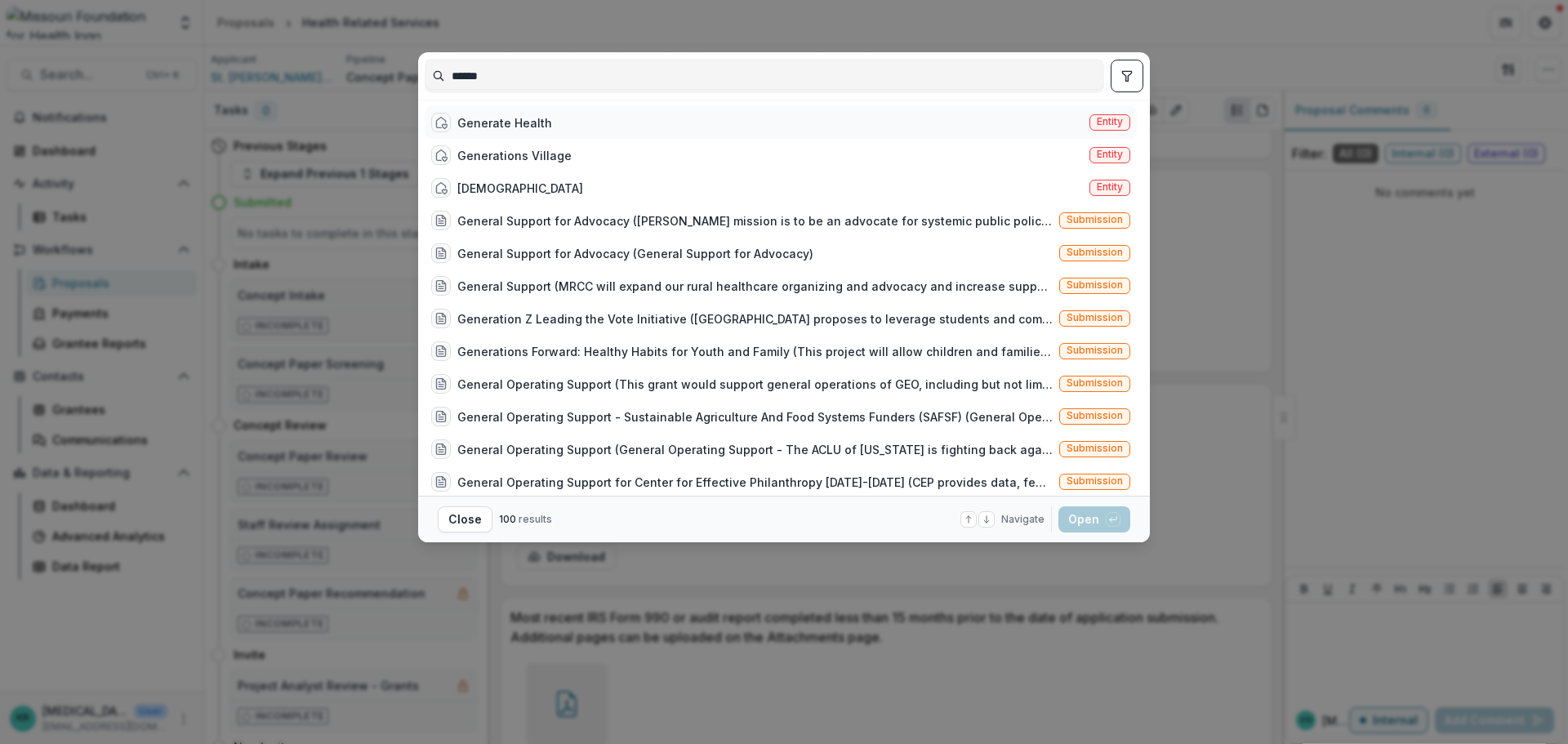
type input "******"
click at [565, 122] on div "Generate Health Entity" at bounding box center [781, 123] width 712 height 33
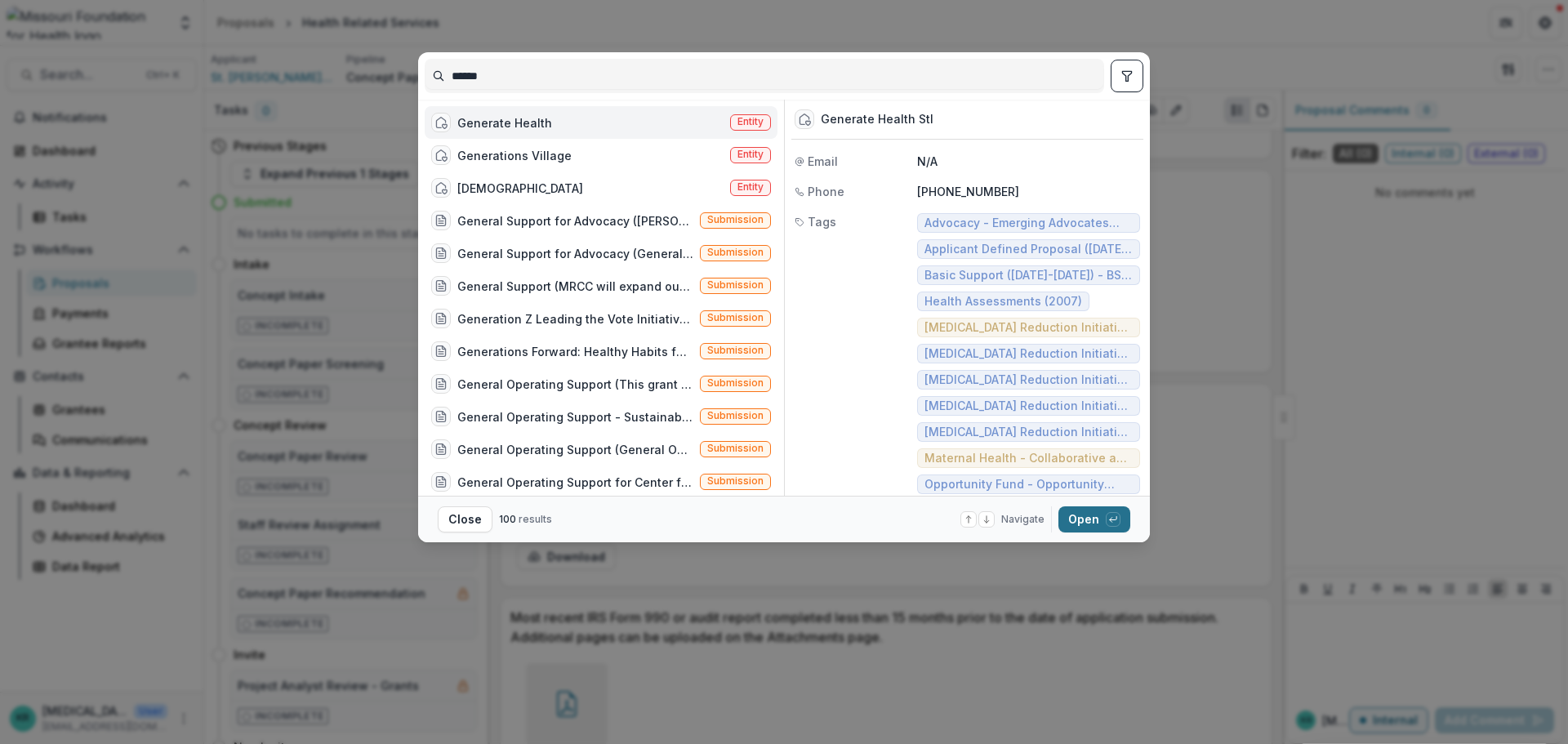
click at [1085, 520] on button "Open with enter key" at bounding box center [1094, 520] width 72 height 26
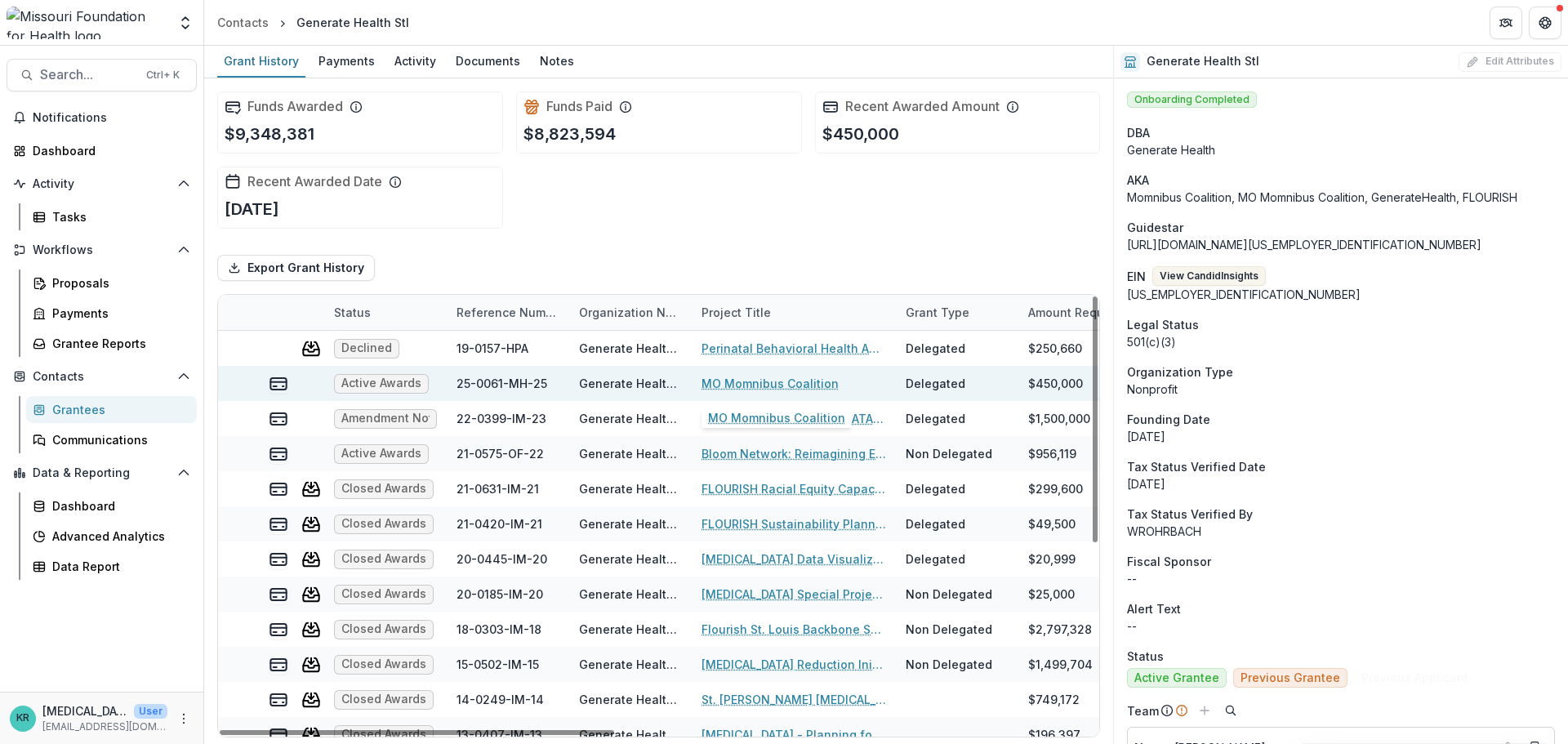
click at [804, 381] on link "MO Momnibus Coalition" at bounding box center [770, 383] width 137 height 17
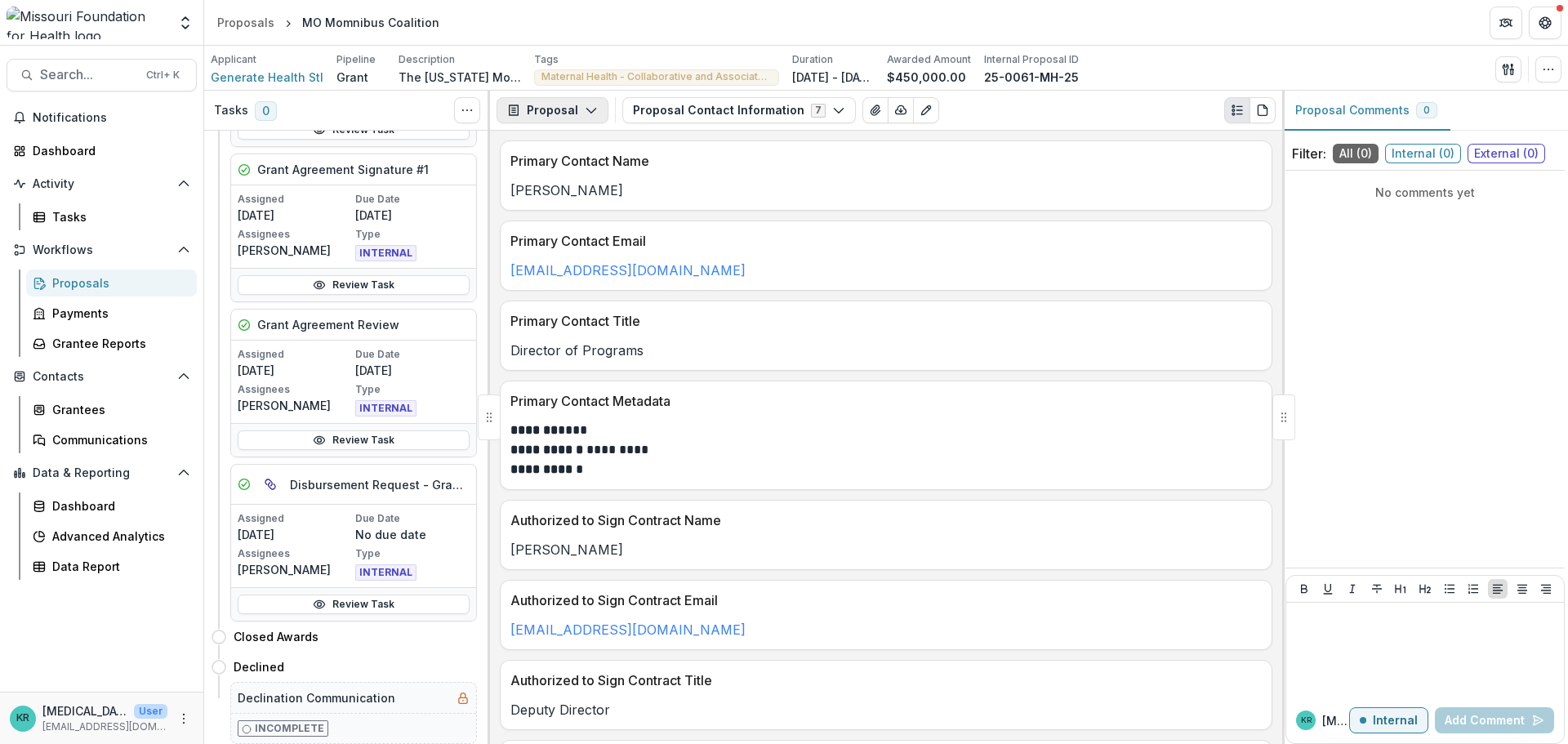
click at [585, 114] on icon "button" at bounding box center [592, 110] width 13 height 13
click at [697, 107] on button "Proposal Contact Information 7" at bounding box center [738, 110] width 233 height 26
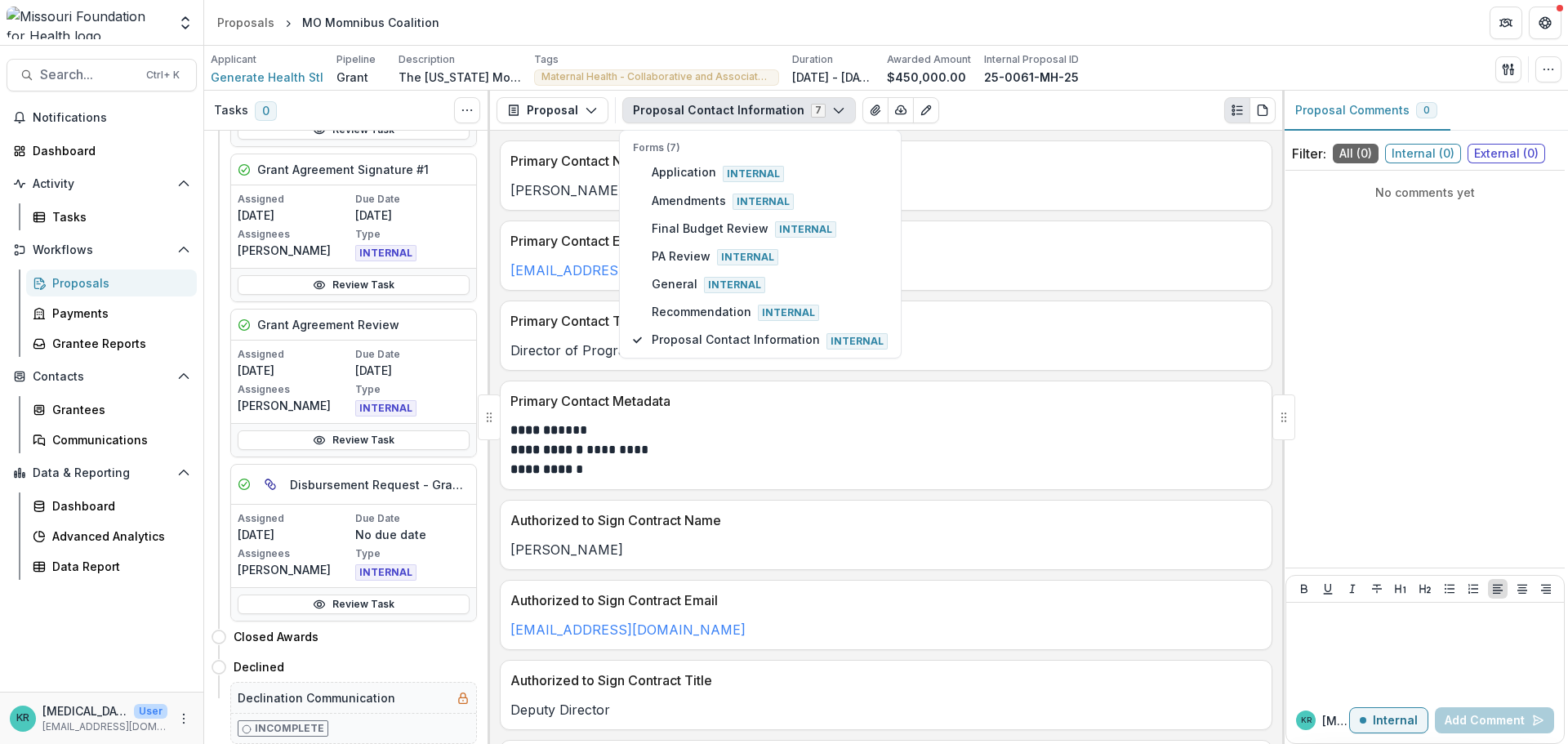
click at [697, 107] on button "Proposal Contact Information 7" at bounding box center [738, 110] width 233 height 26
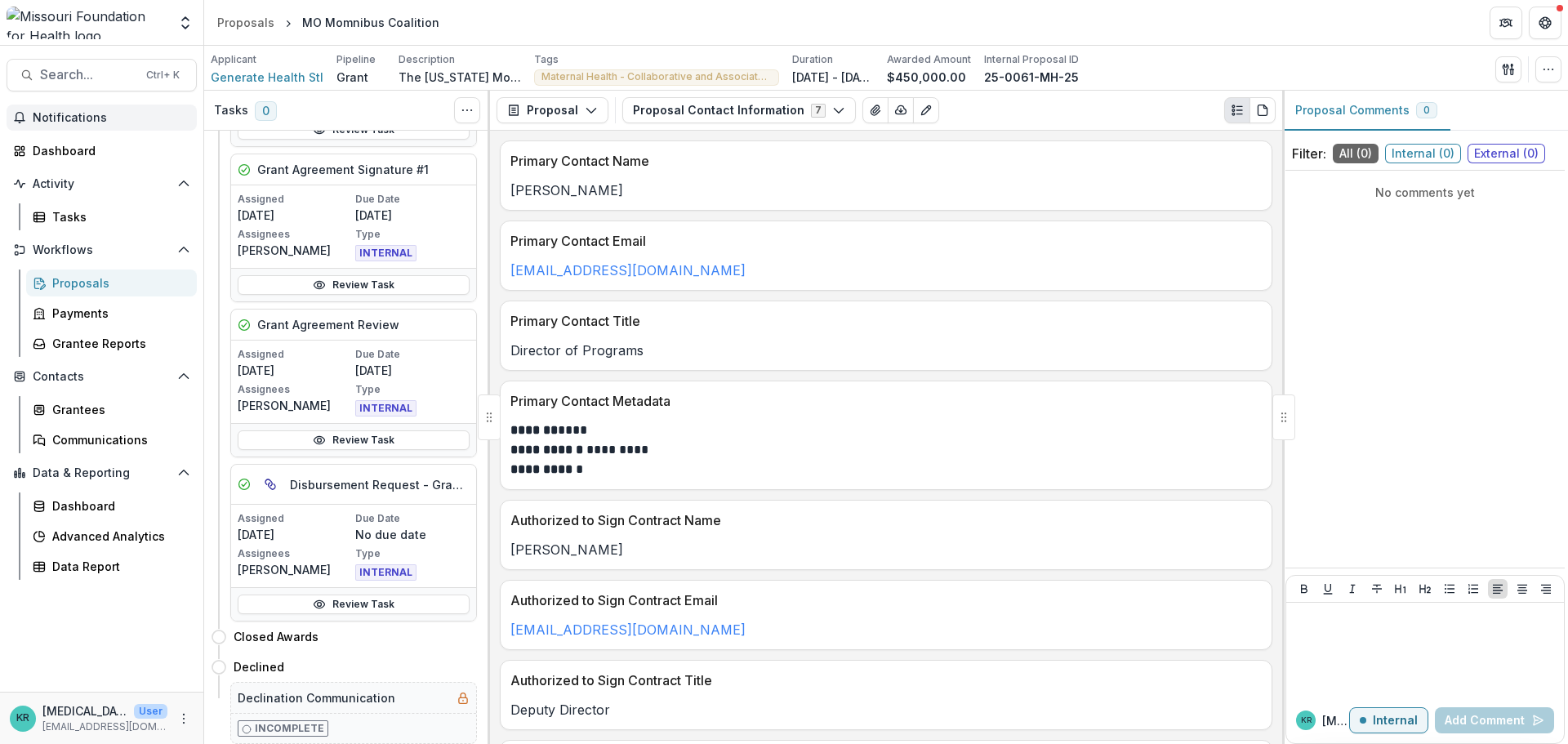
click at [80, 108] on button "Notifications" at bounding box center [101, 118] width 191 height 26
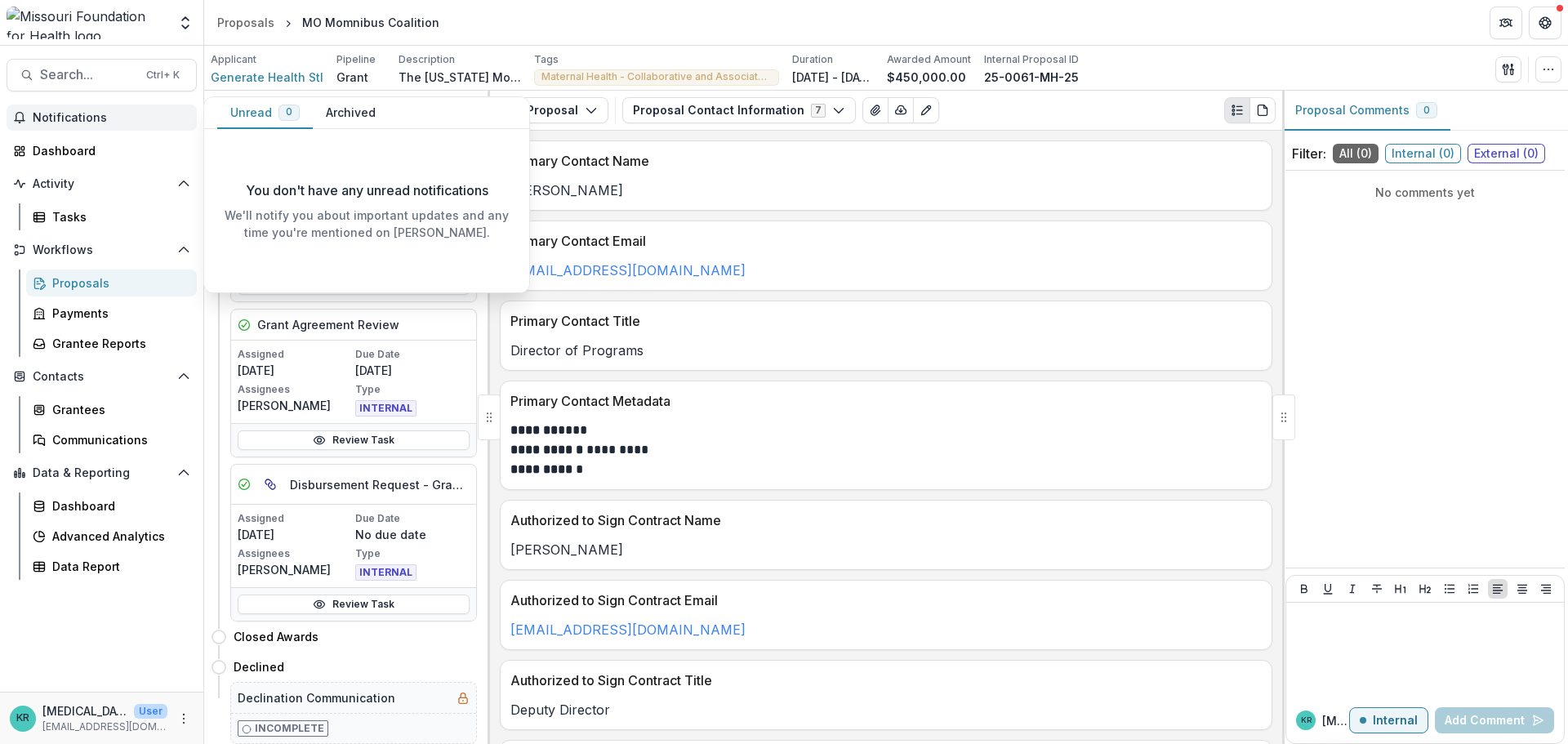
click at [90, 114] on span "Notifications" at bounding box center [111, 118] width 158 height 14
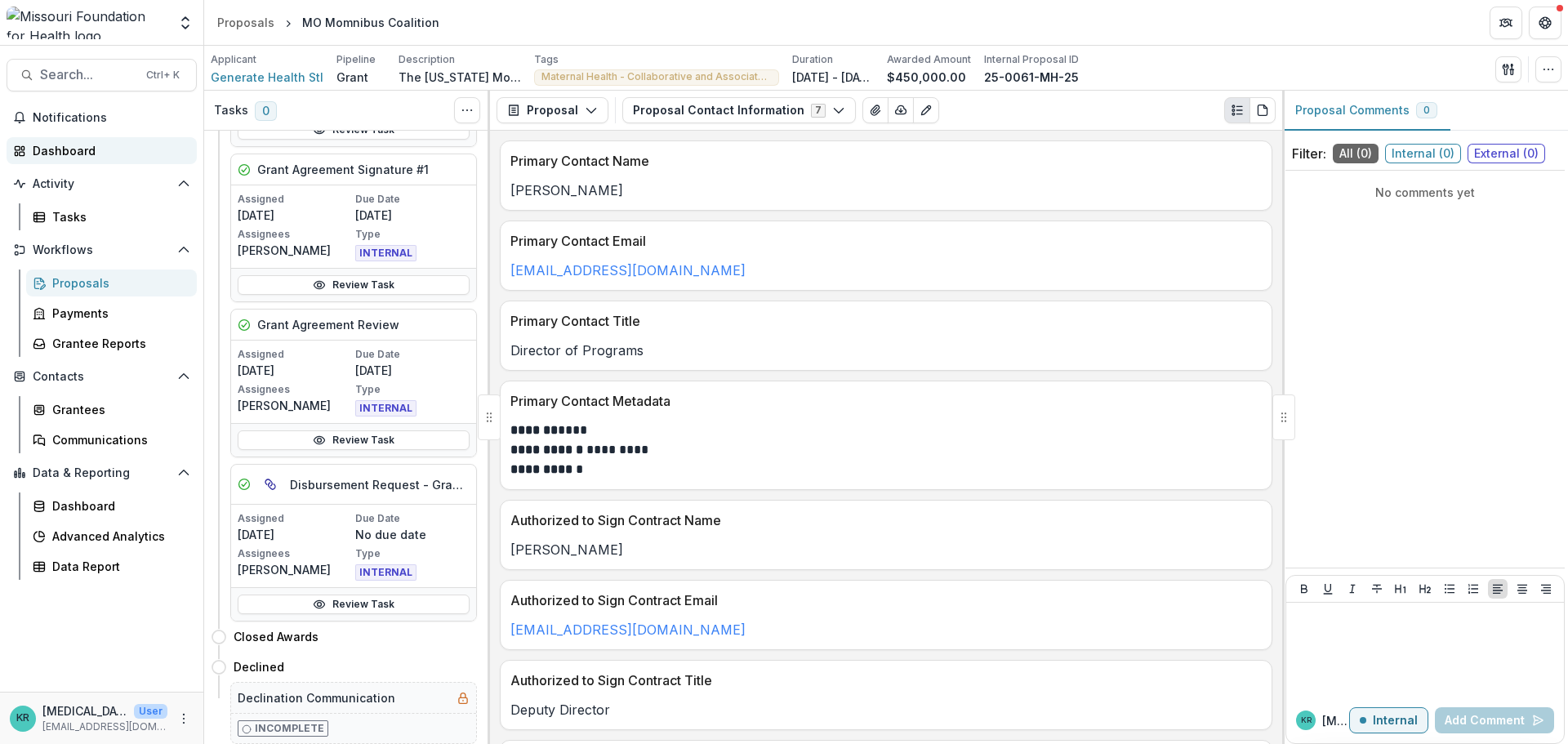
click at [83, 147] on div "Dashboard" at bounding box center [108, 151] width 151 height 17
